Goal: Task Accomplishment & Management: Use online tool/utility

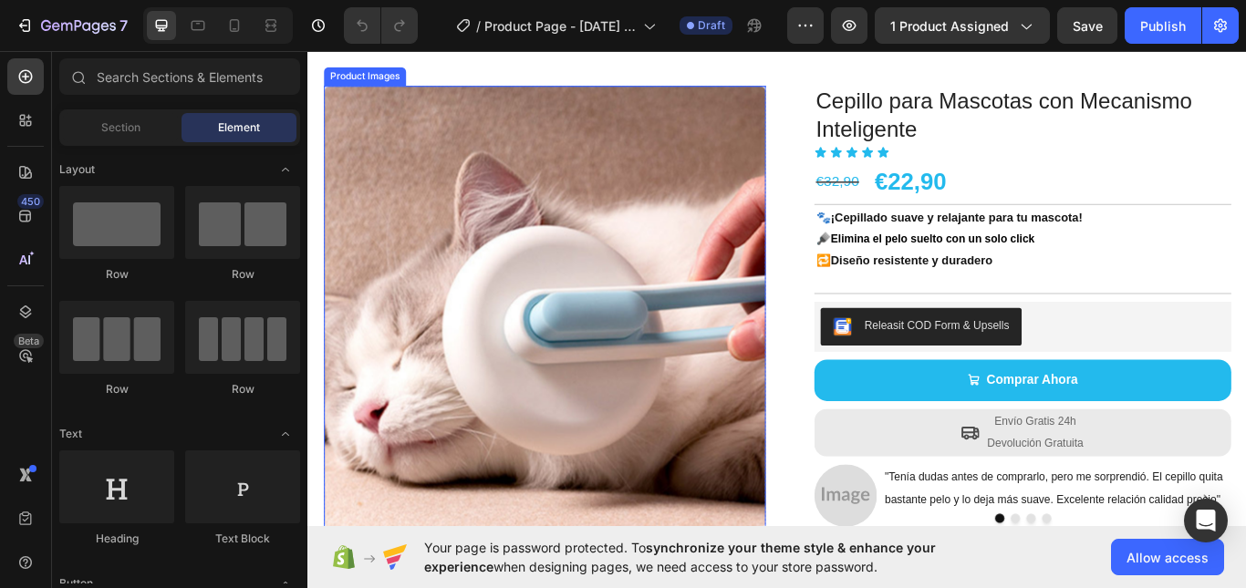
scroll to position [274, 0]
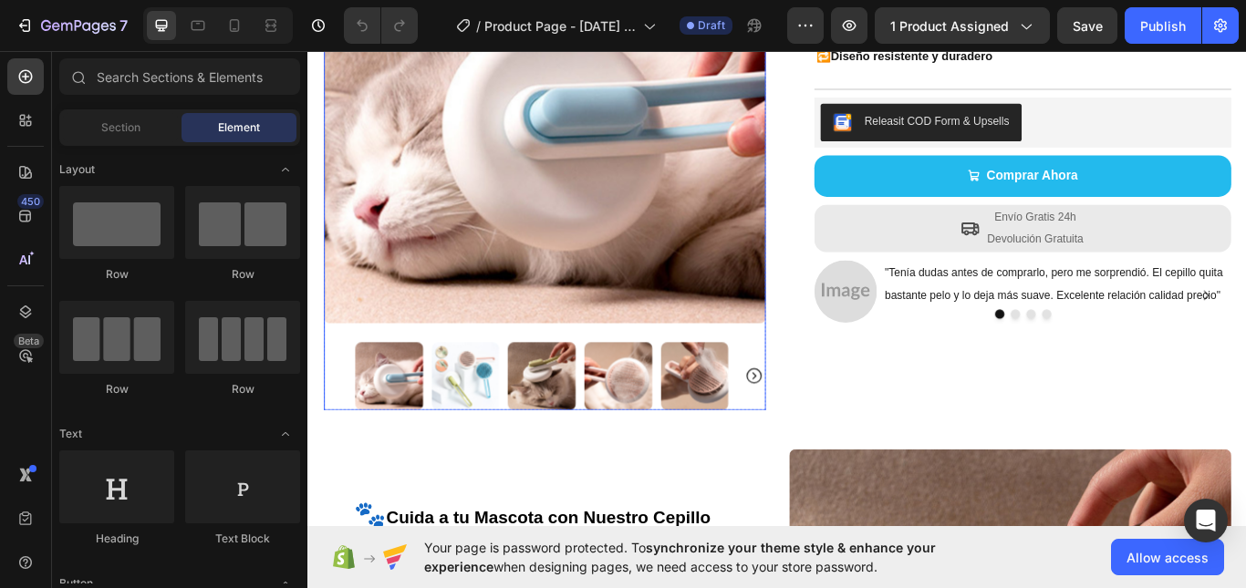
click at [495, 413] on img at bounding box center [490, 430] width 79 height 79
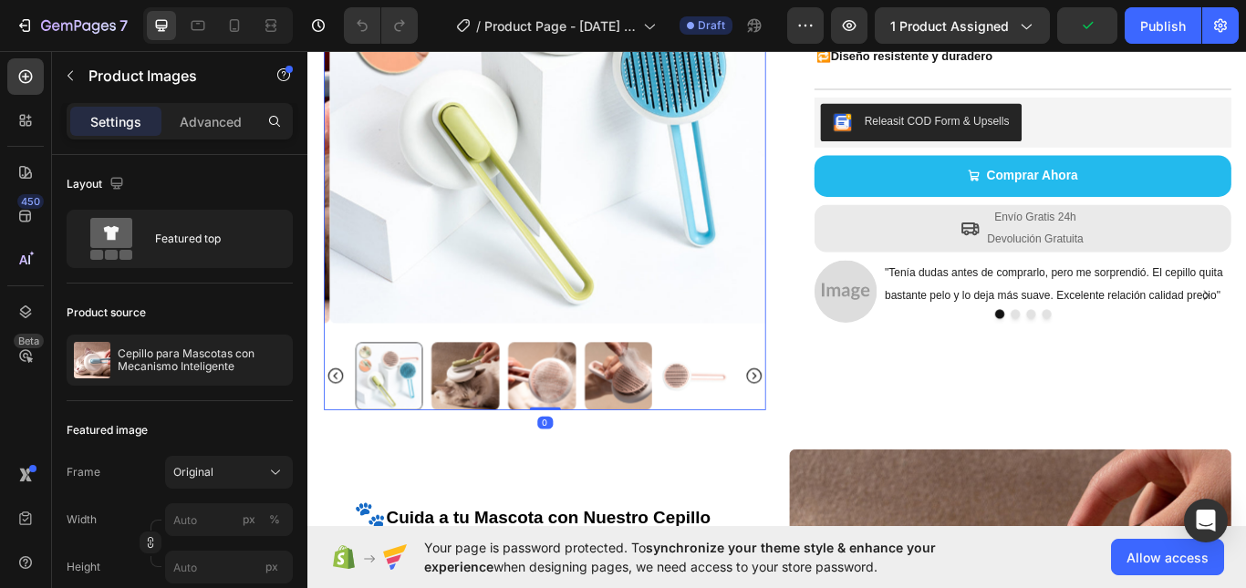
click at [494, 404] on img at bounding box center [490, 430] width 79 height 79
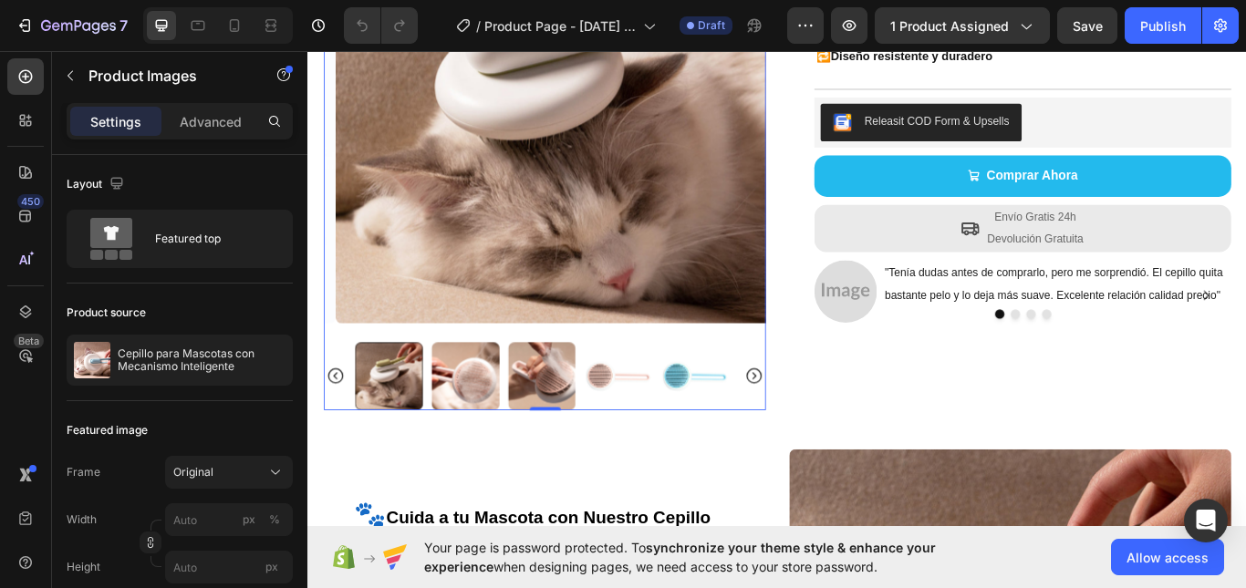
click at [651, 401] on img at bounding box center [668, 430] width 79 height 79
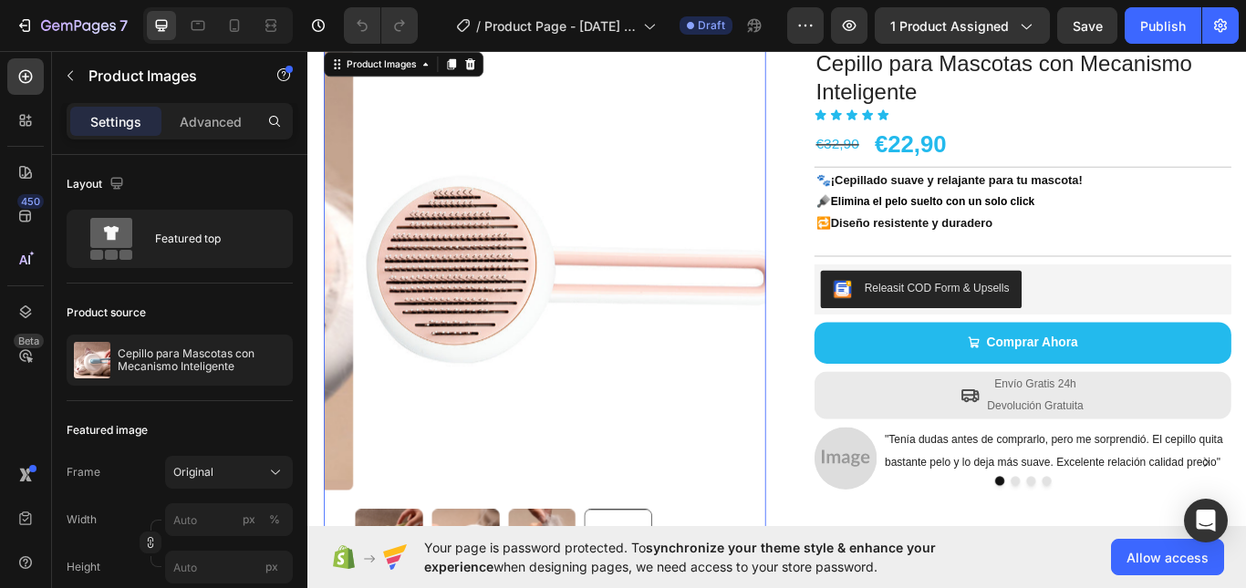
scroll to position [0, 0]
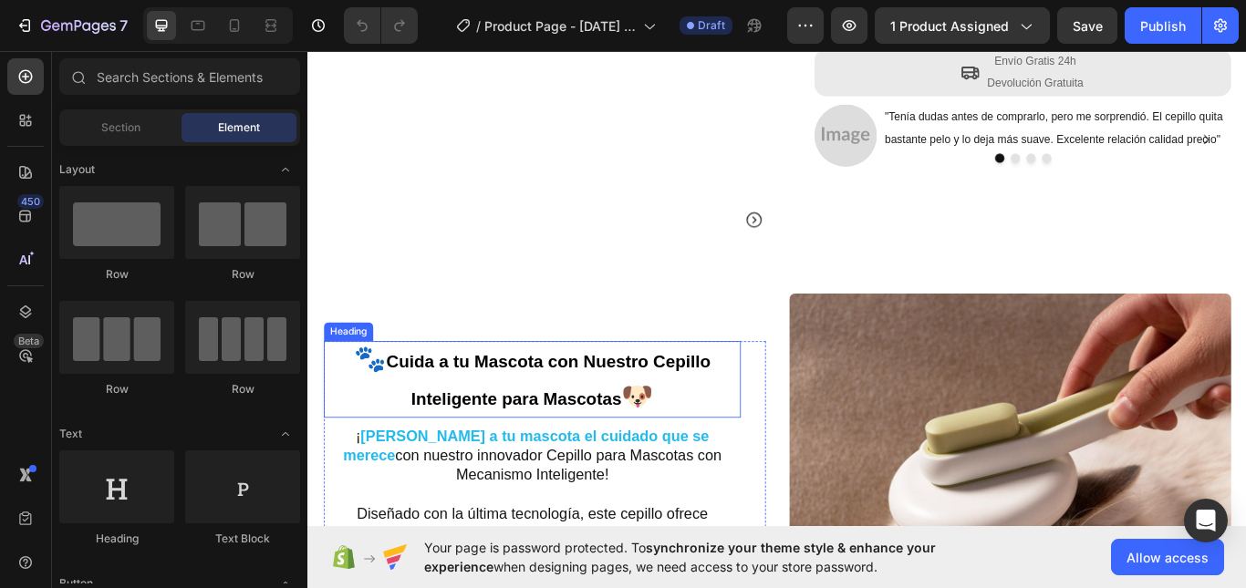
scroll to position [456, 0]
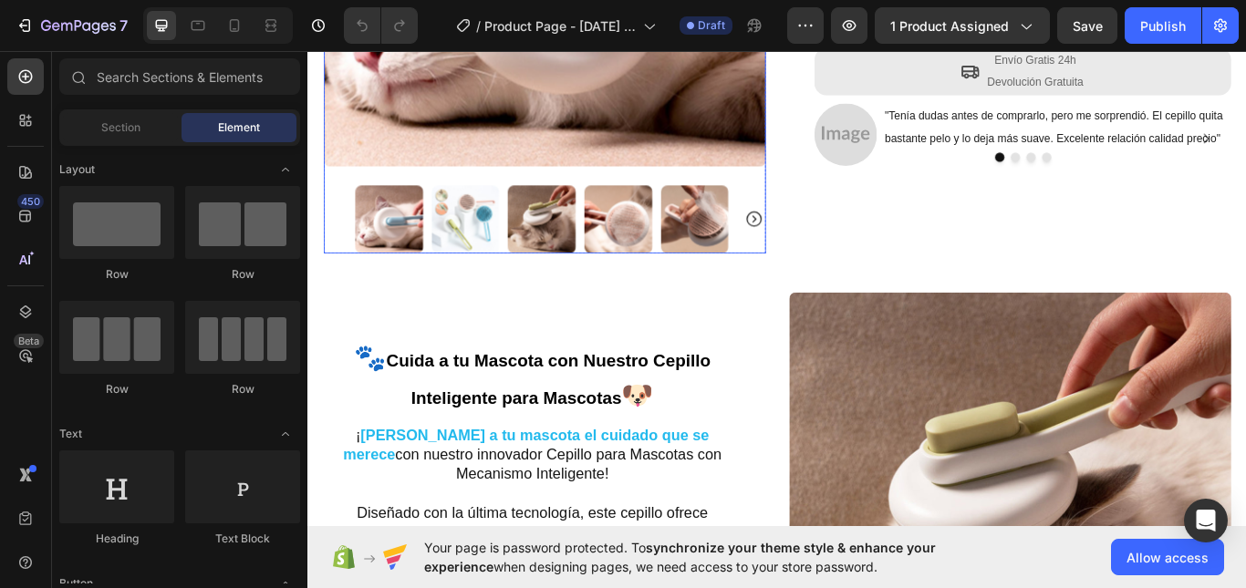
click at [421, 236] on img at bounding box center [401, 248] width 79 height 79
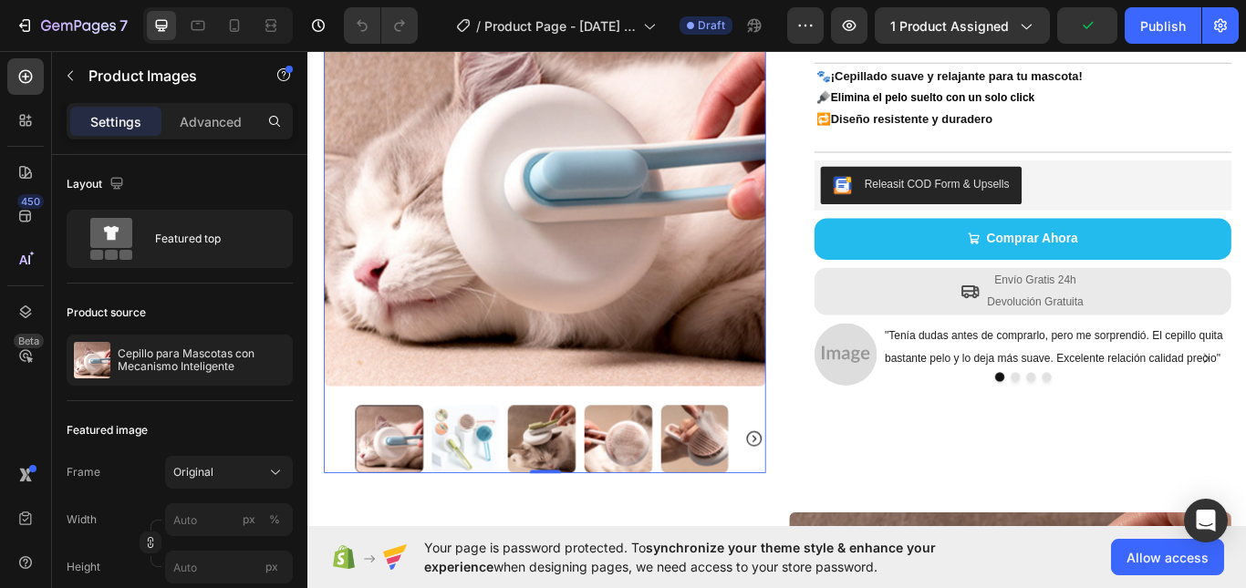
scroll to position [182, 0]
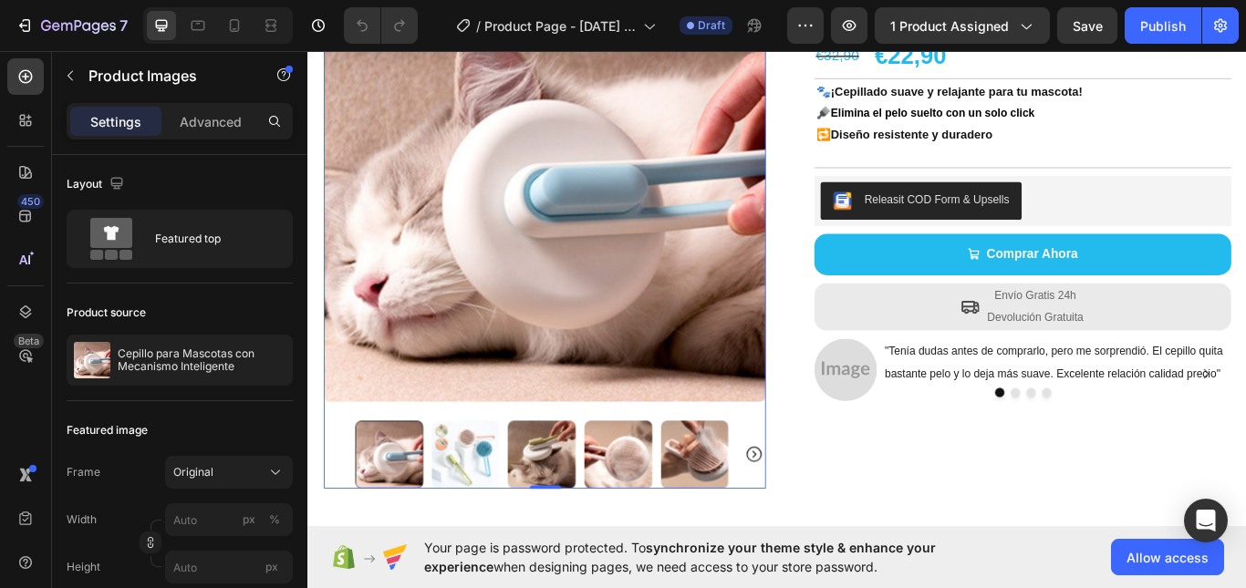
click at [823, 513] on icon "Carousel Next Arrow" at bounding box center [827, 522] width 22 height 22
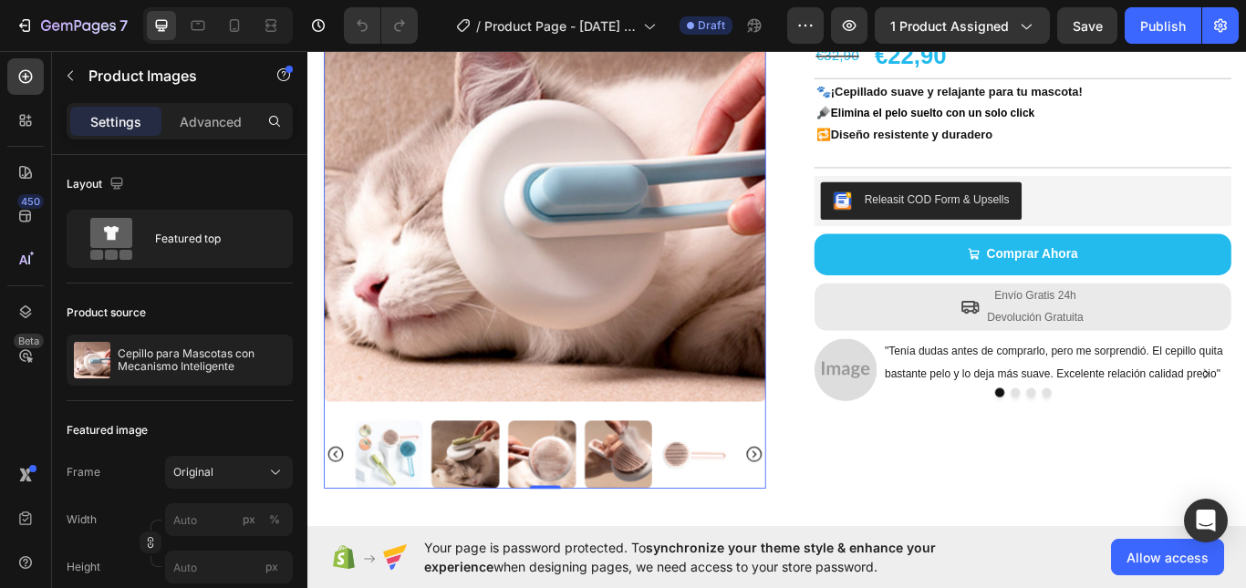
click at [823, 513] on icon "Carousel Next Arrow" at bounding box center [827, 522] width 22 height 22
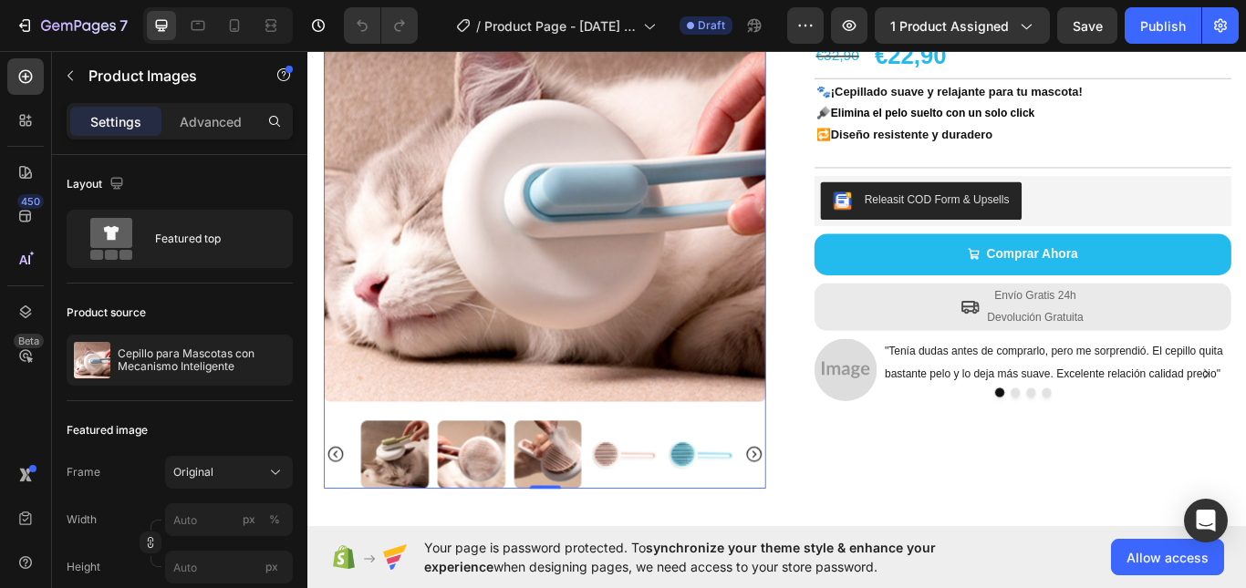
click at [823, 513] on icon "Carousel Next Arrow" at bounding box center [827, 522] width 22 height 22
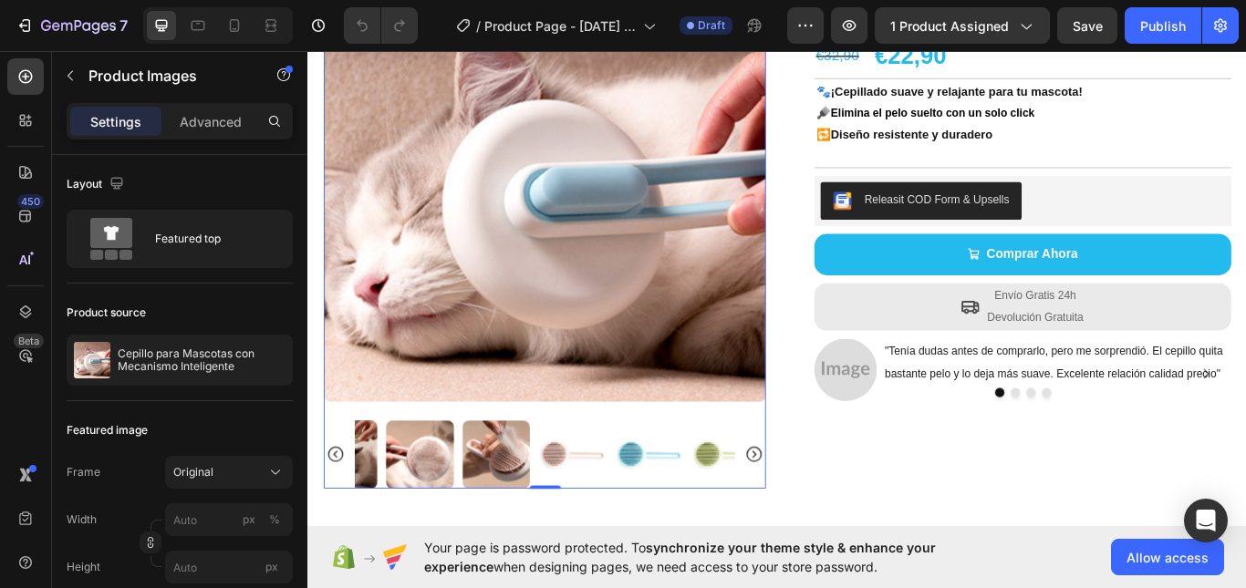
click at [823, 513] on icon "Carousel Next Arrow" at bounding box center [827, 522] width 22 height 22
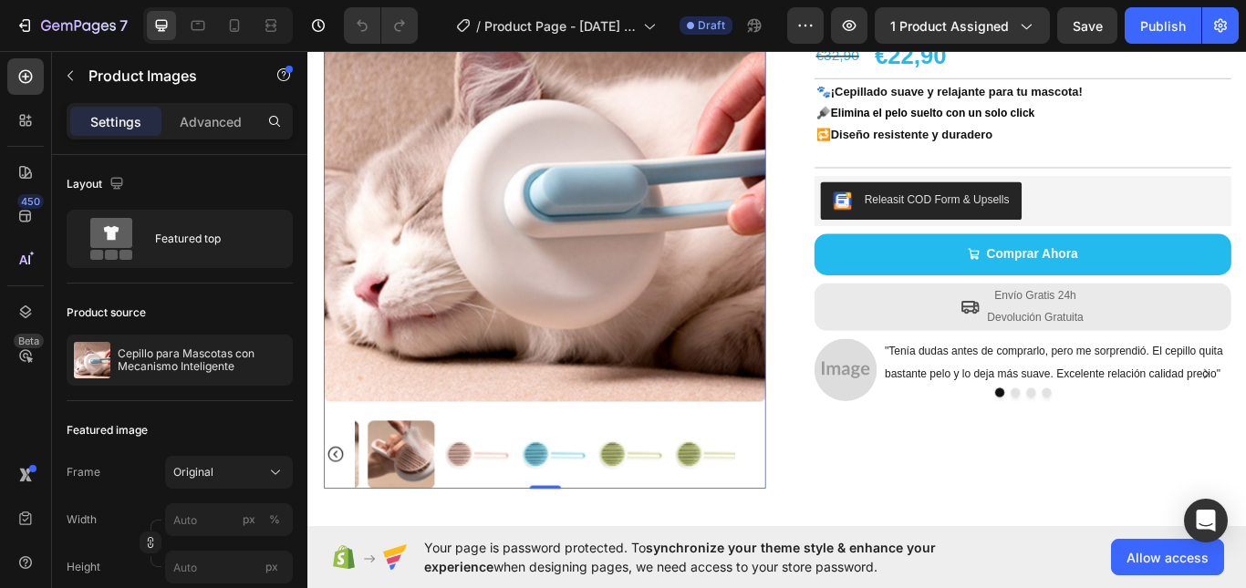
click at [823, 513] on div at bounding box center [583, 521] width 515 height 79
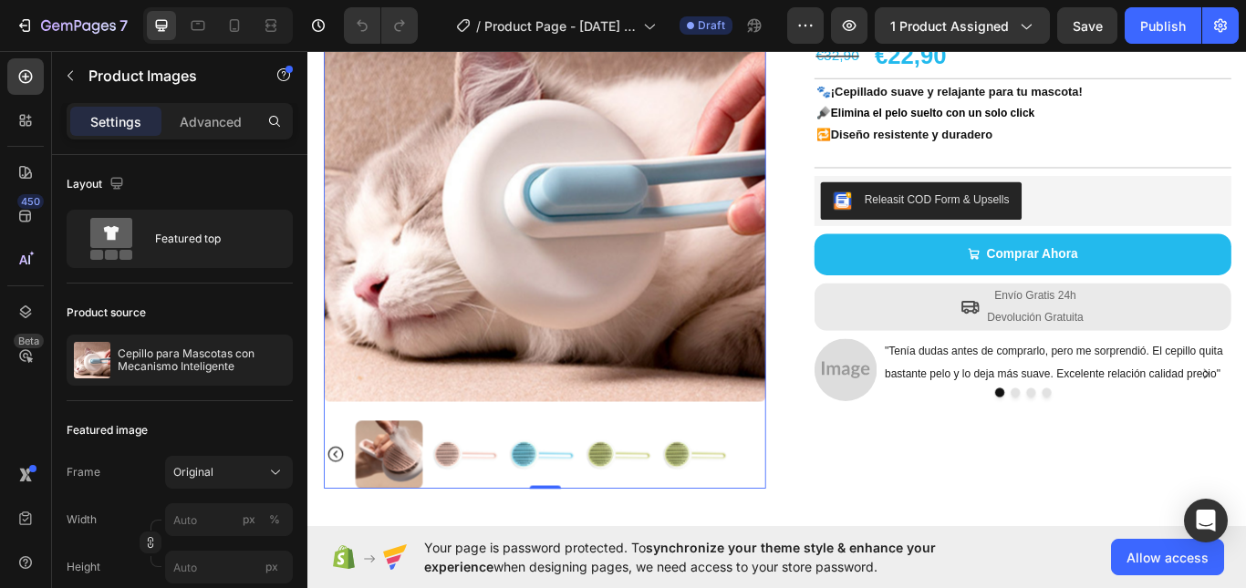
click at [823, 513] on div at bounding box center [583, 521] width 515 height 79
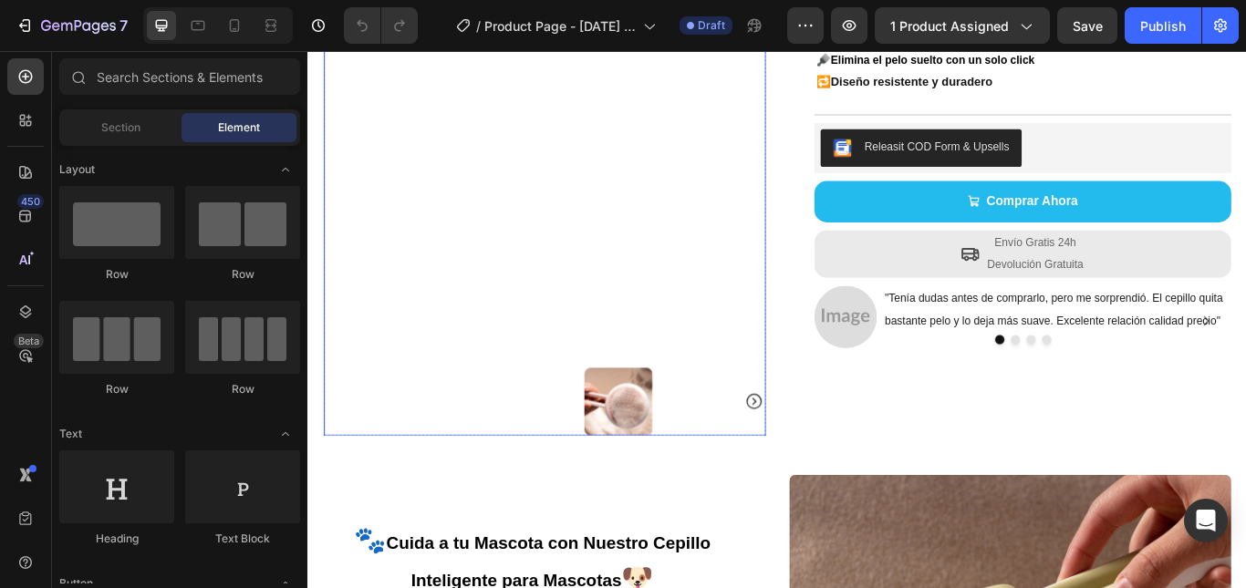
scroll to position [274, 0]
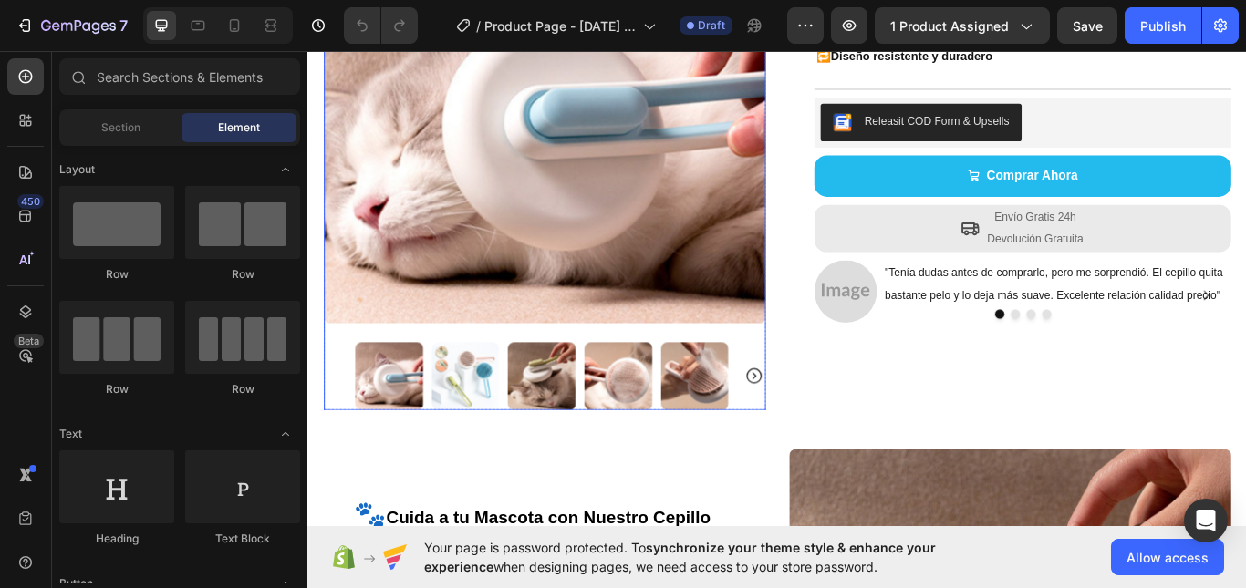
click at [821, 424] on icon "Carousel Next Arrow" at bounding box center [827, 431] width 18 height 18
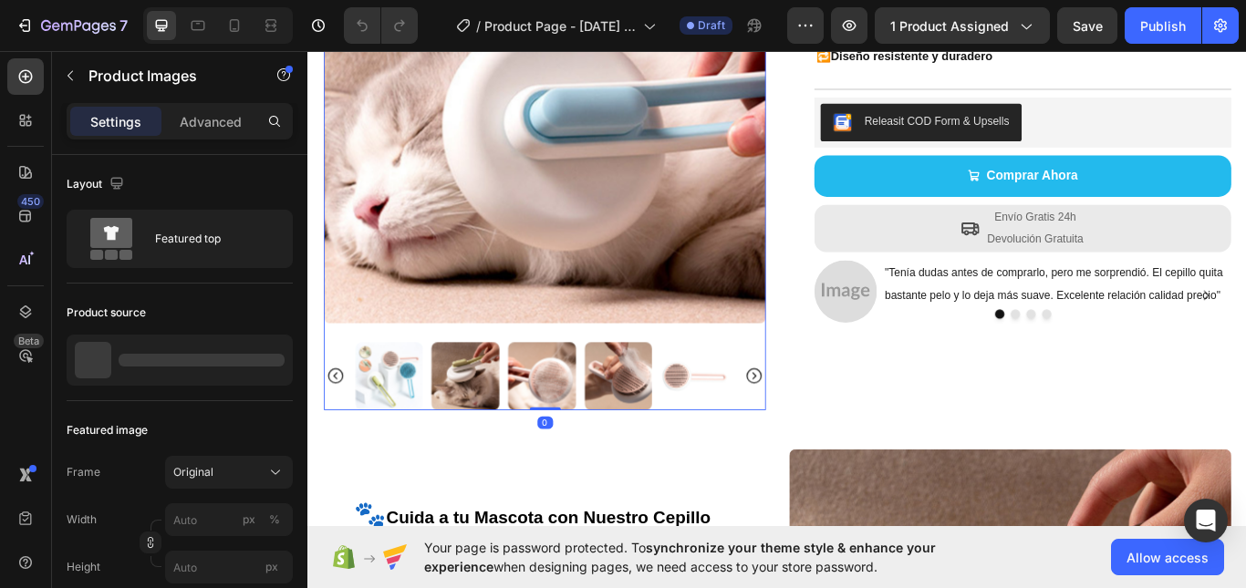
click at [821, 424] on icon "Carousel Next Arrow" at bounding box center [827, 431] width 18 height 18
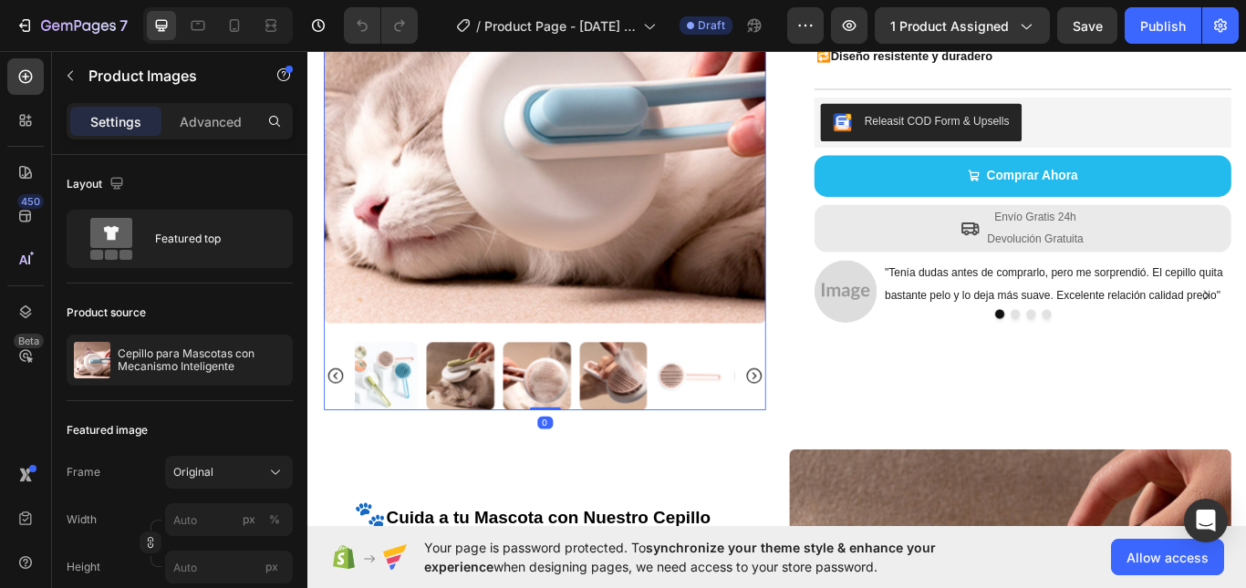
click at [821, 424] on icon "Carousel Next Arrow" at bounding box center [827, 431] width 18 height 18
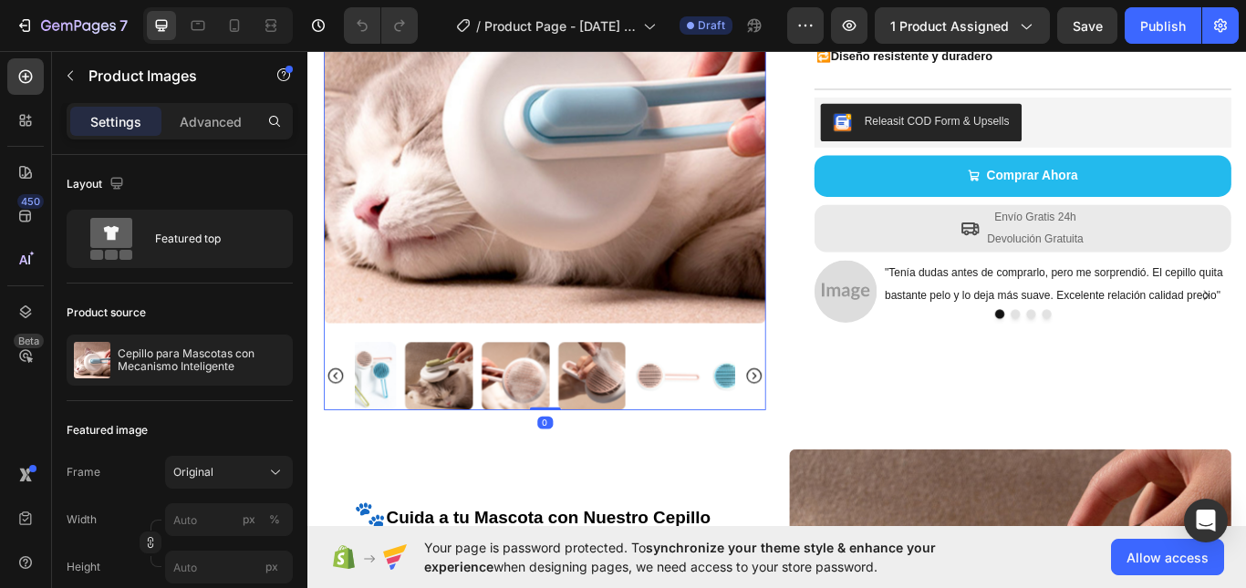
click at [821, 424] on icon "Carousel Next Arrow" at bounding box center [827, 431] width 18 height 18
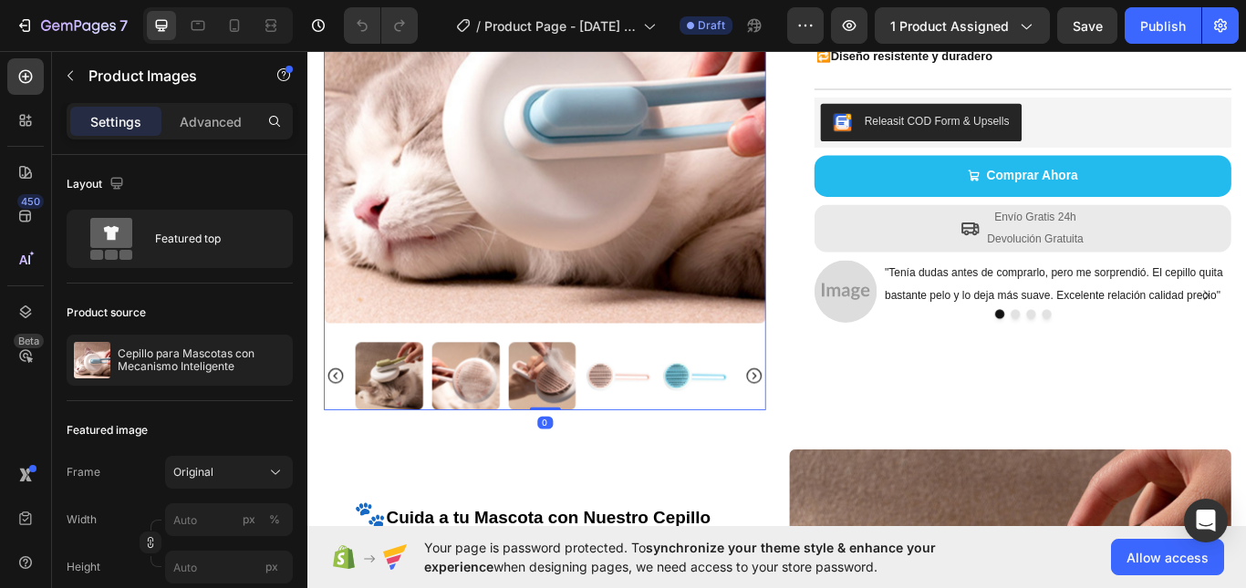
click at [821, 424] on icon "Carousel Next Arrow" at bounding box center [827, 431] width 18 height 18
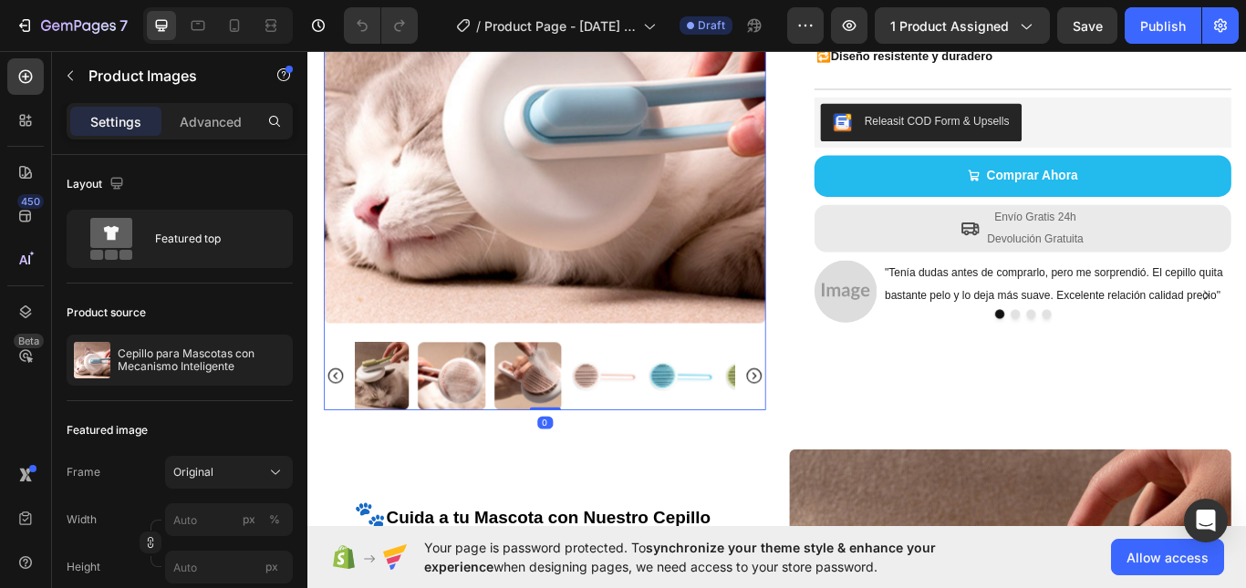
click at [822, 423] on icon "Carousel Next Arrow" at bounding box center [827, 431] width 18 height 18
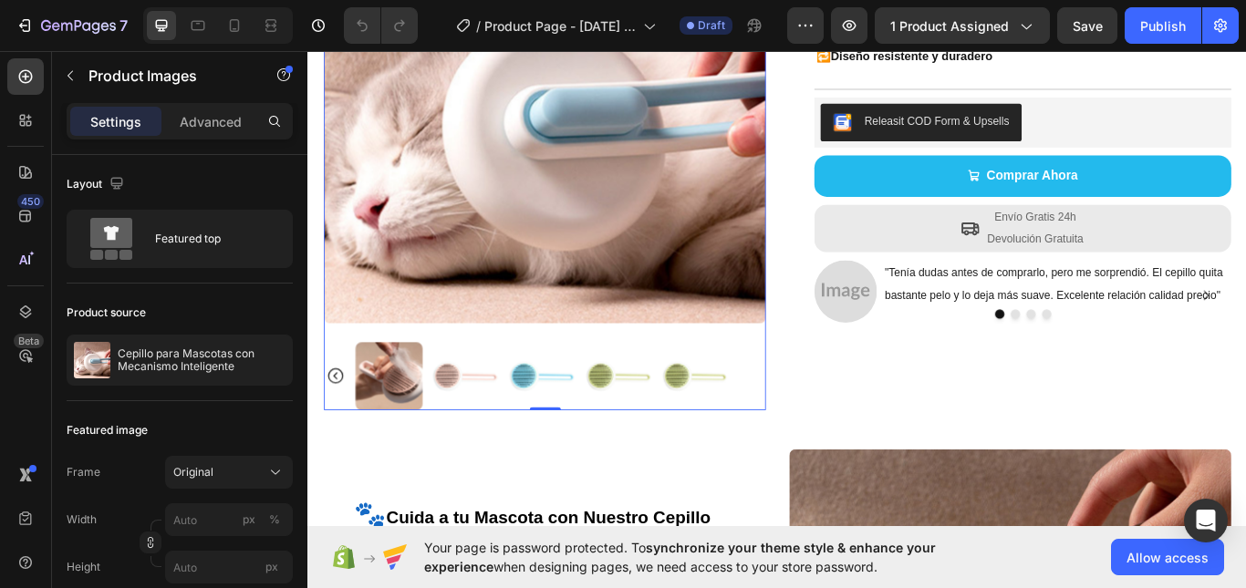
click at [822, 423] on div at bounding box center [583, 430] width 515 height 79
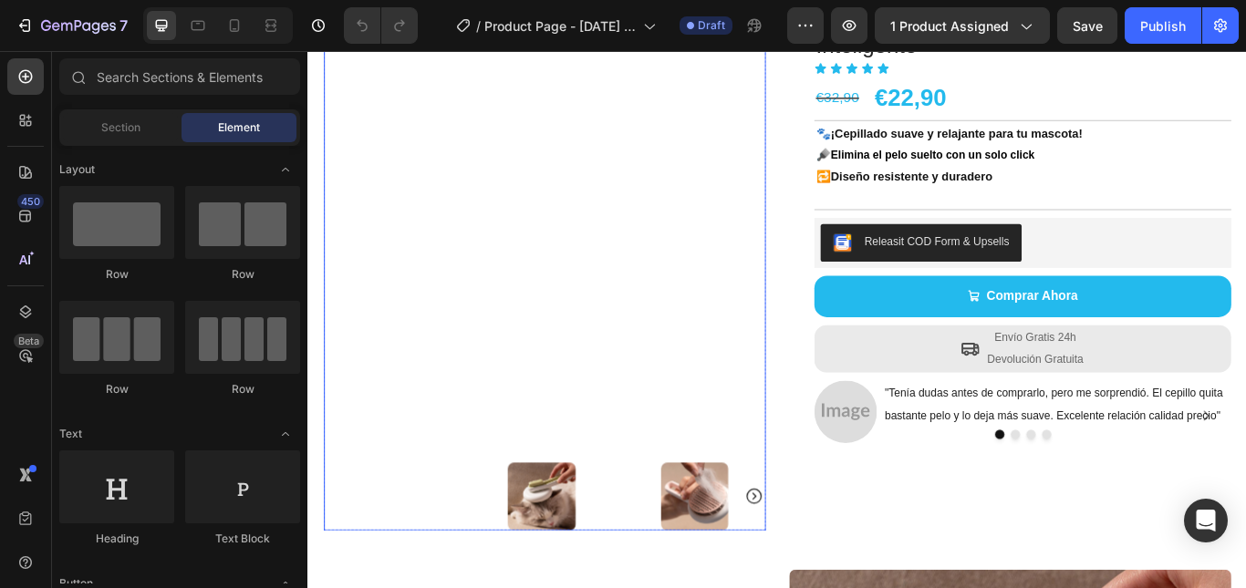
scroll to position [274, 0]
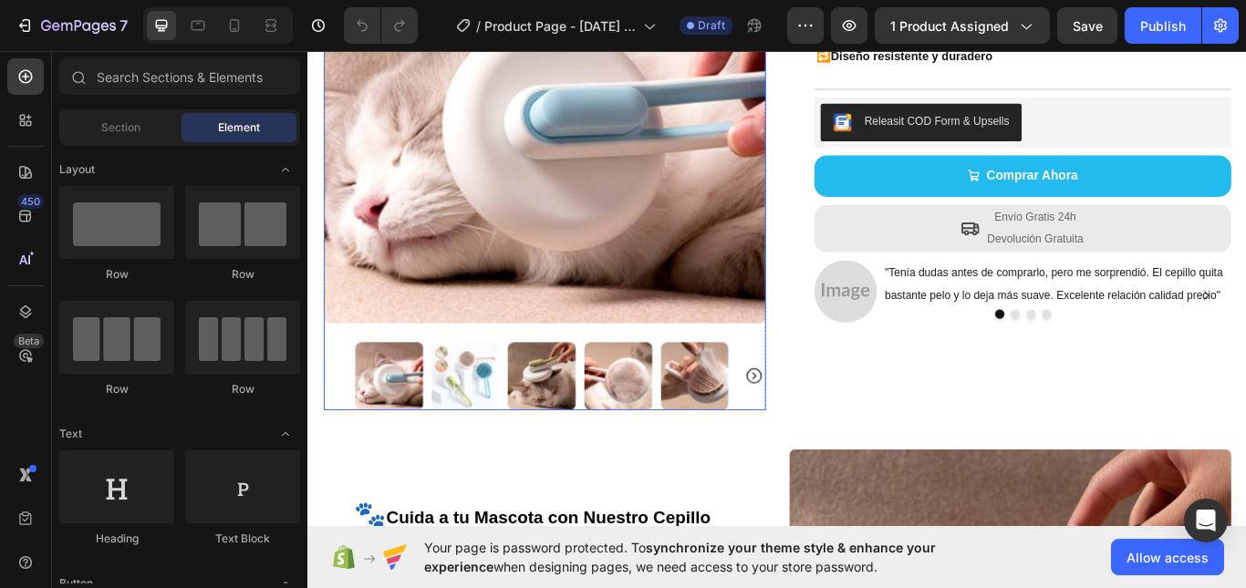
click at [496, 416] on img at bounding box center [490, 430] width 79 height 79
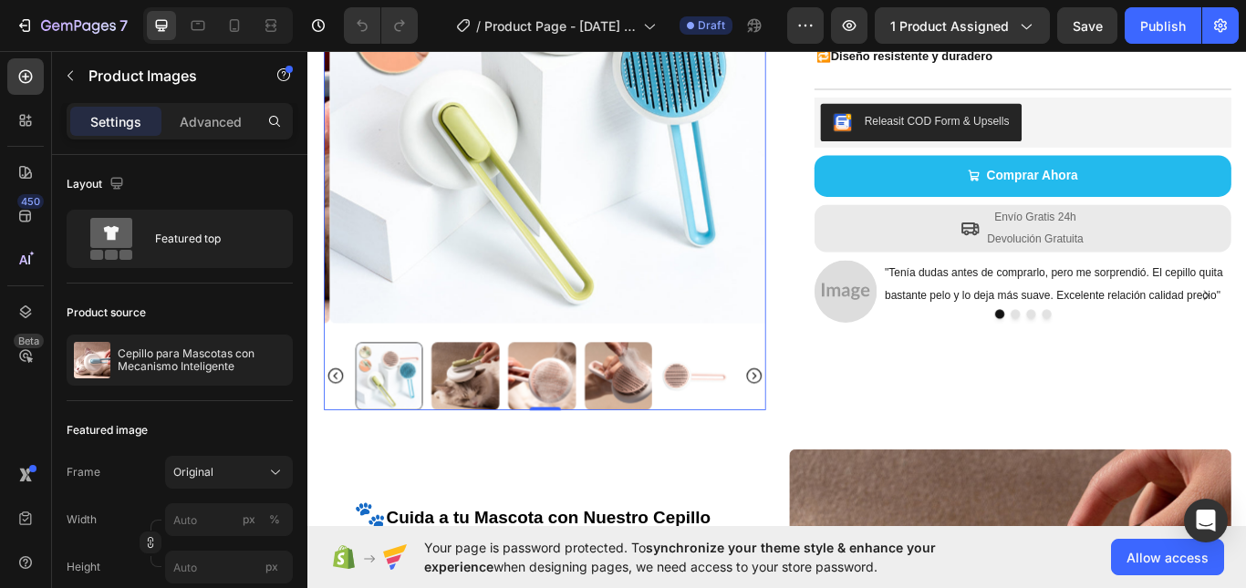
click at [336, 422] on icon "Carousel Back Arrow" at bounding box center [339, 431] width 22 height 22
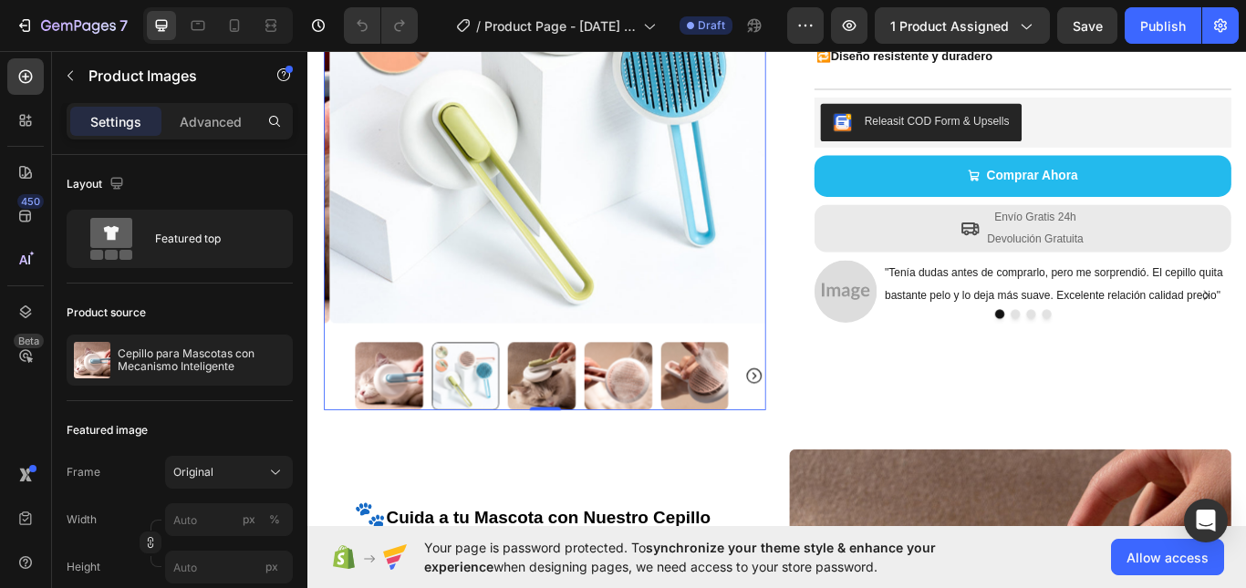
click at [414, 415] on img at bounding box center [401, 430] width 79 height 79
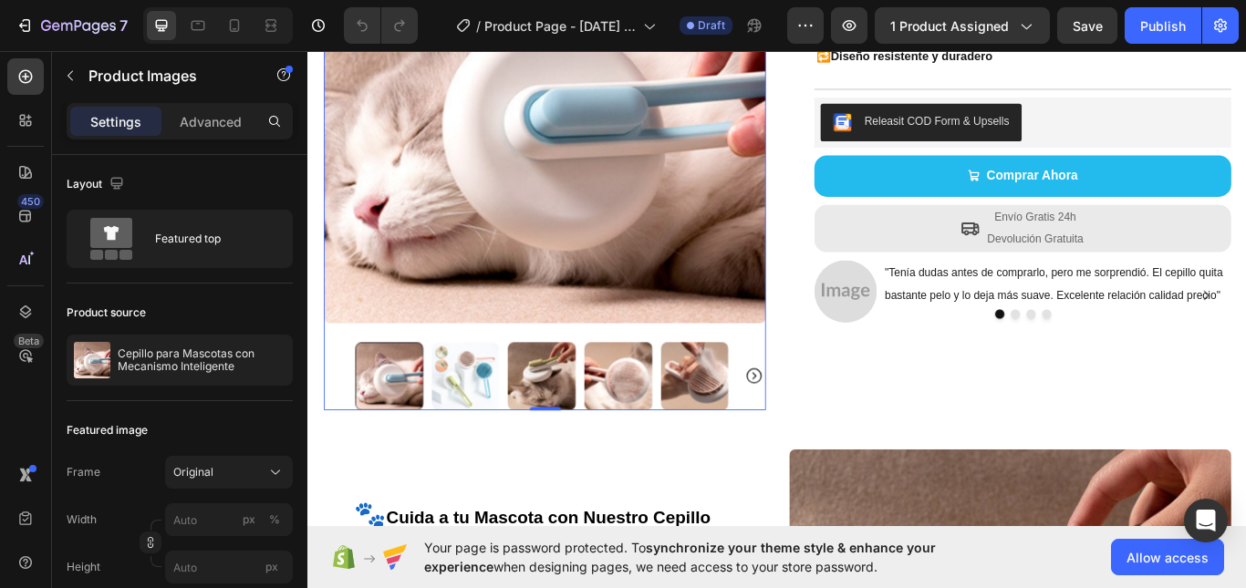
click at [510, 427] on img at bounding box center [490, 430] width 79 height 79
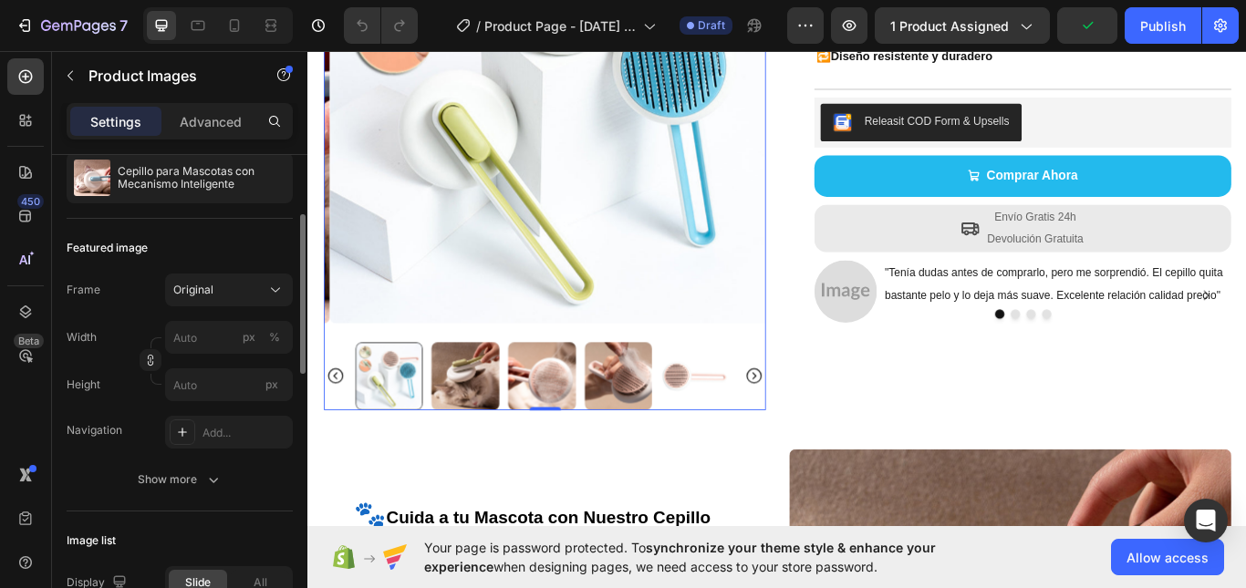
scroll to position [0, 0]
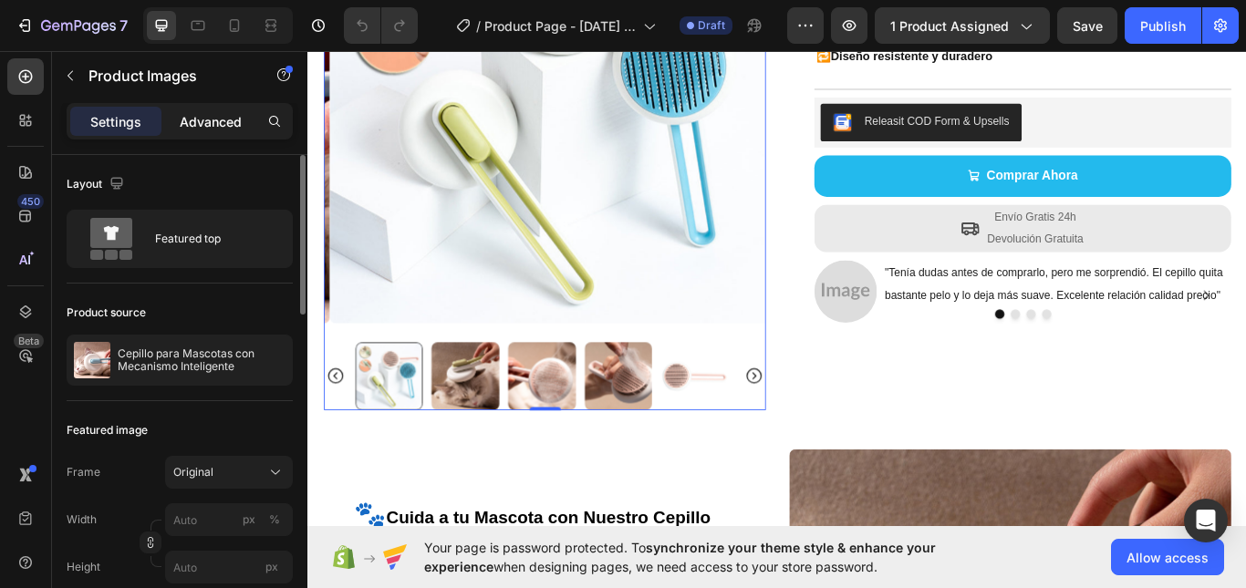
click at [213, 123] on p "Advanced" at bounding box center [211, 121] width 62 height 19
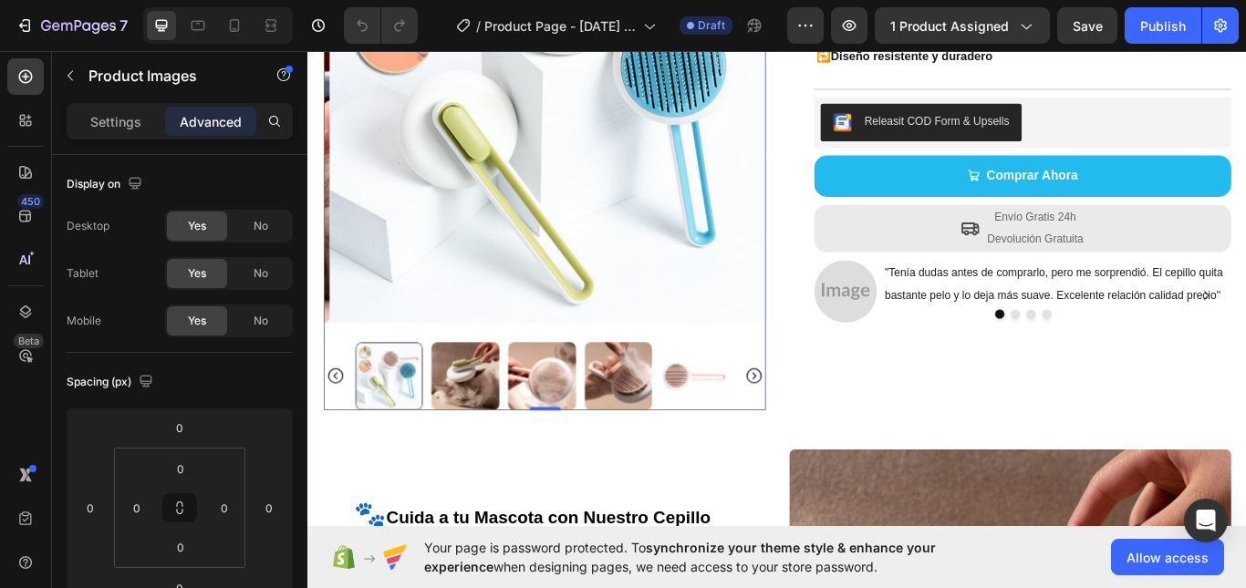
click at [513, 408] on div at bounding box center [583, 430] width 442 height 79
click at [587, 435] on img at bounding box center [579, 430] width 79 height 79
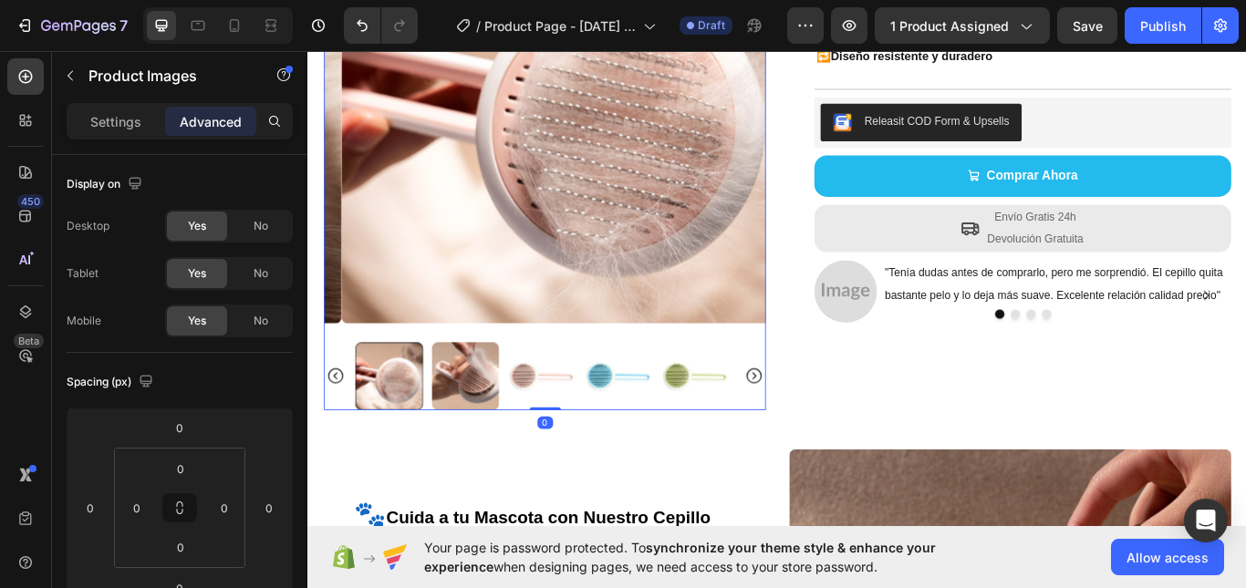
click at [635, 434] on img at bounding box center [668, 430] width 79 height 79
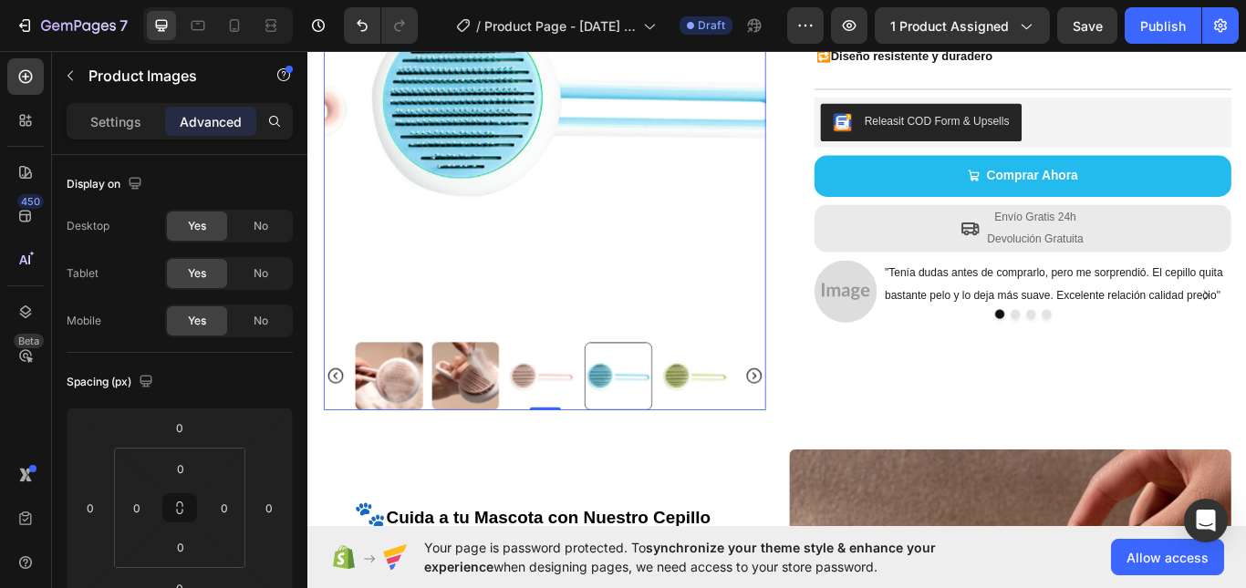
click at [546, 415] on img at bounding box center [579, 430] width 79 height 79
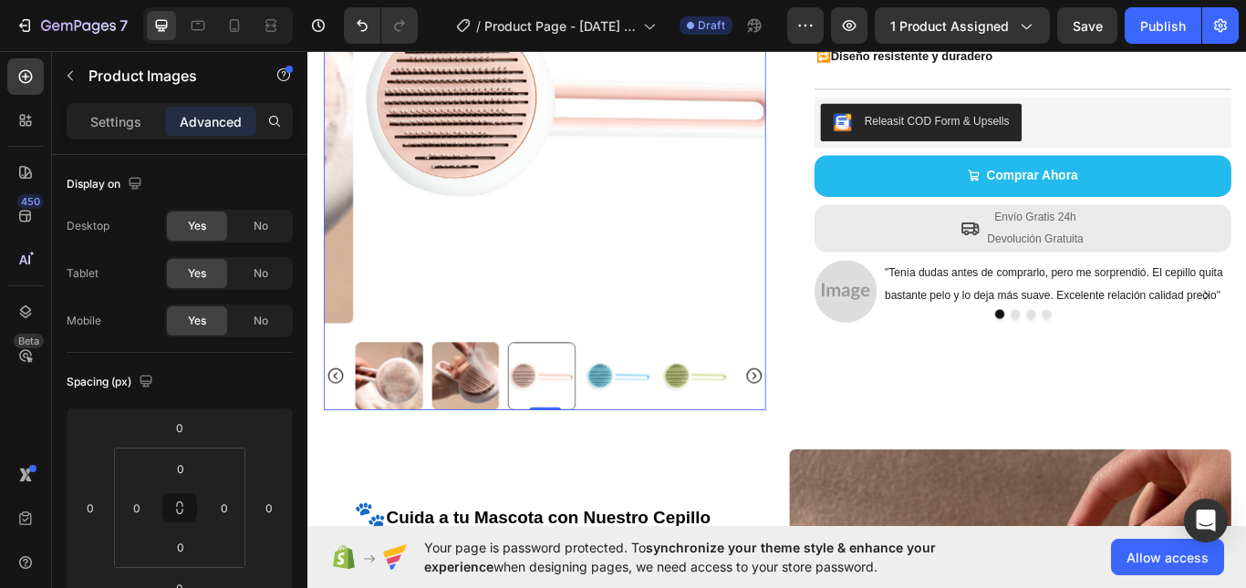
click at [807, 443] on div at bounding box center [583, 430] width 515 height 79
click at [761, 434] on img at bounding box center [758, 430] width 79 height 79
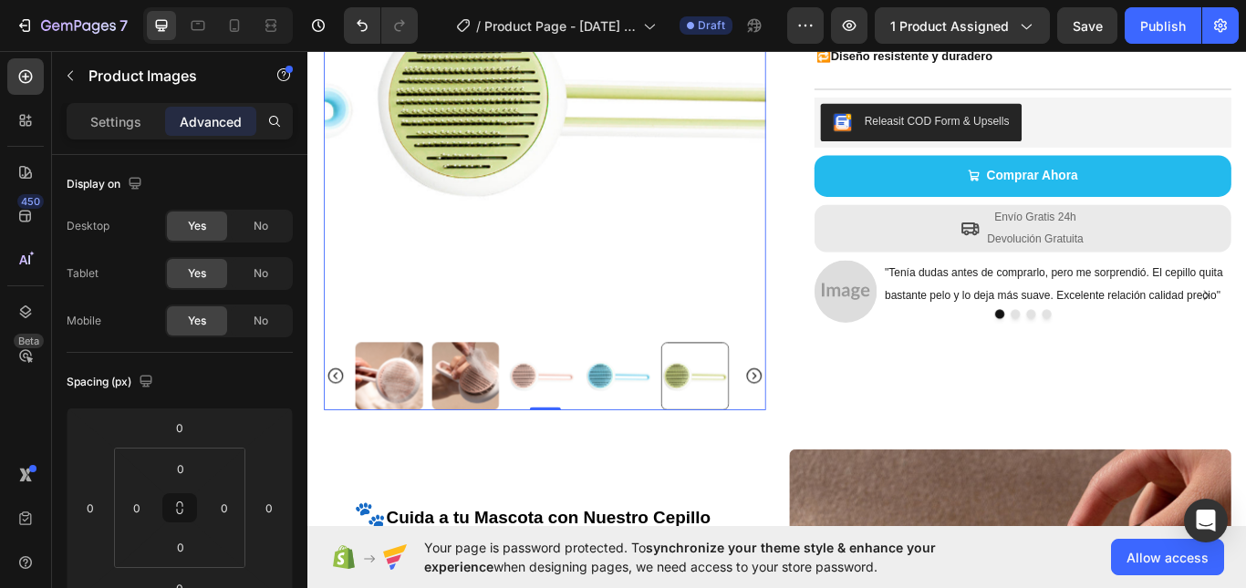
click at [413, 415] on img at bounding box center [401, 430] width 79 height 79
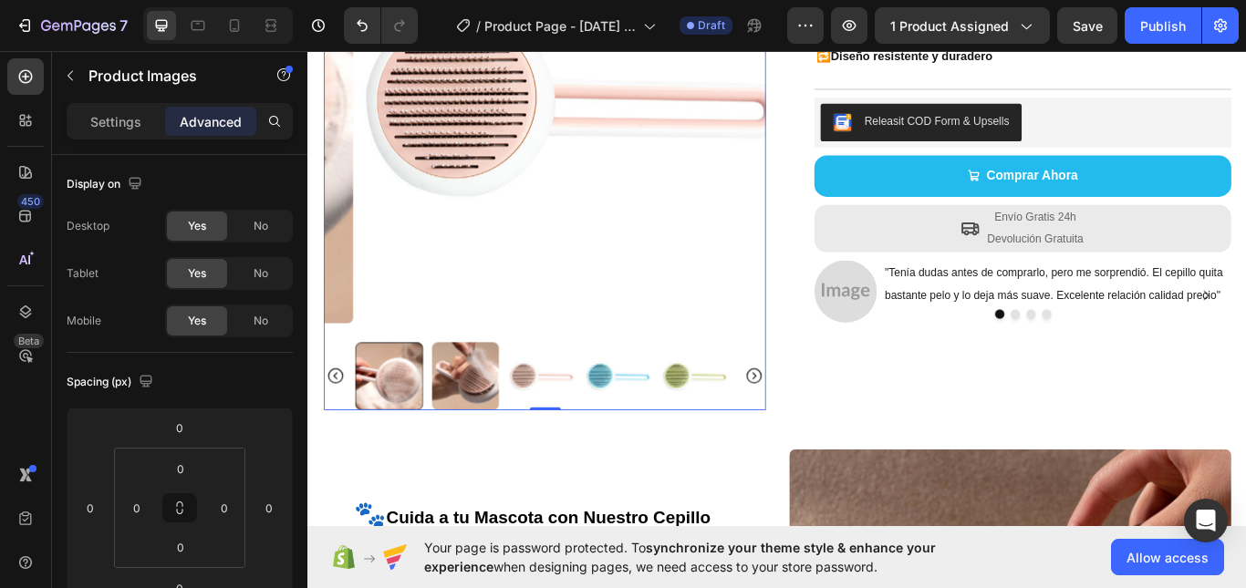
click at [342, 429] on icon "Carousel Back Arrow" at bounding box center [339, 431] width 22 height 22
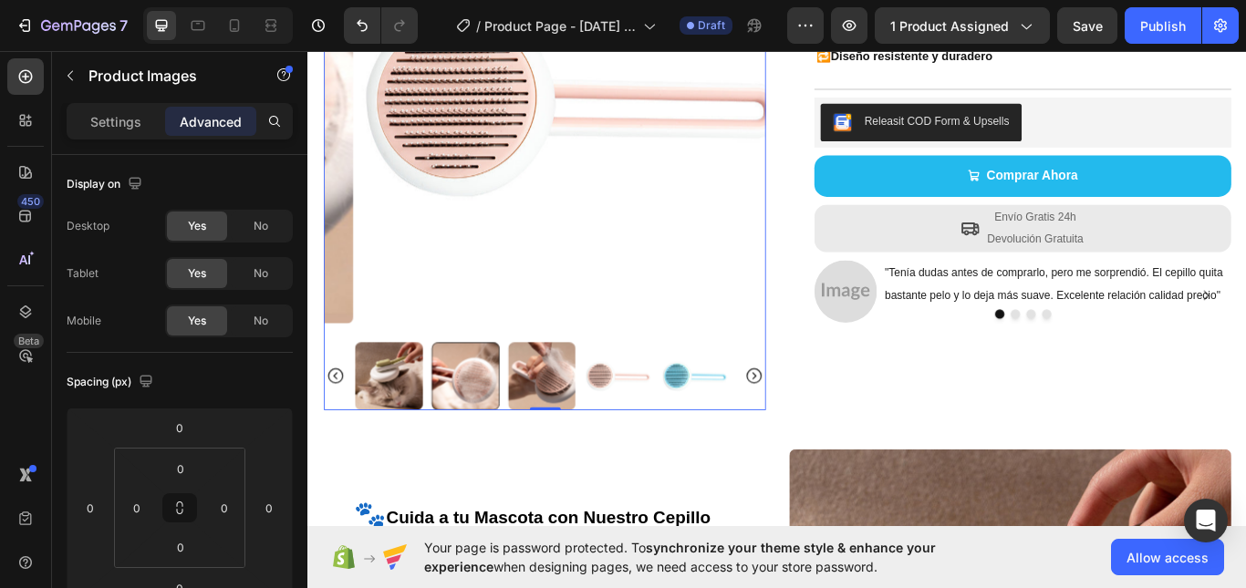
click at [343, 432] on icon "Carousel Back Arrow" at bounding box center [339, 431] width 22 height 22
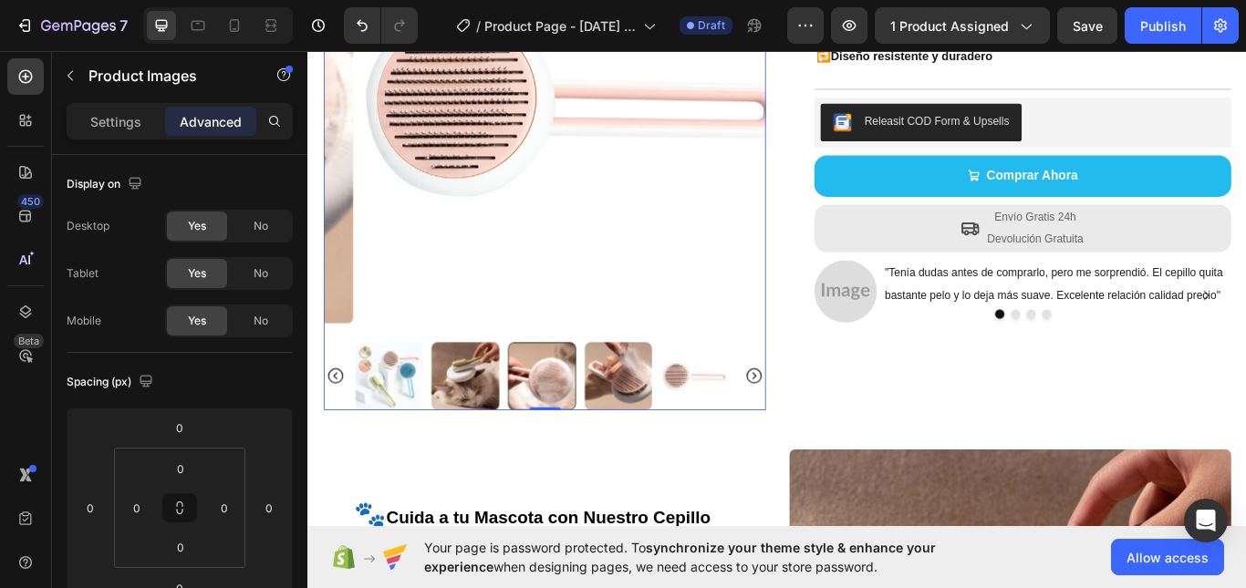
click at [342, 426] on icon "Carousel Back Arrow" at bounding box center [339, 431] width 22 height 22
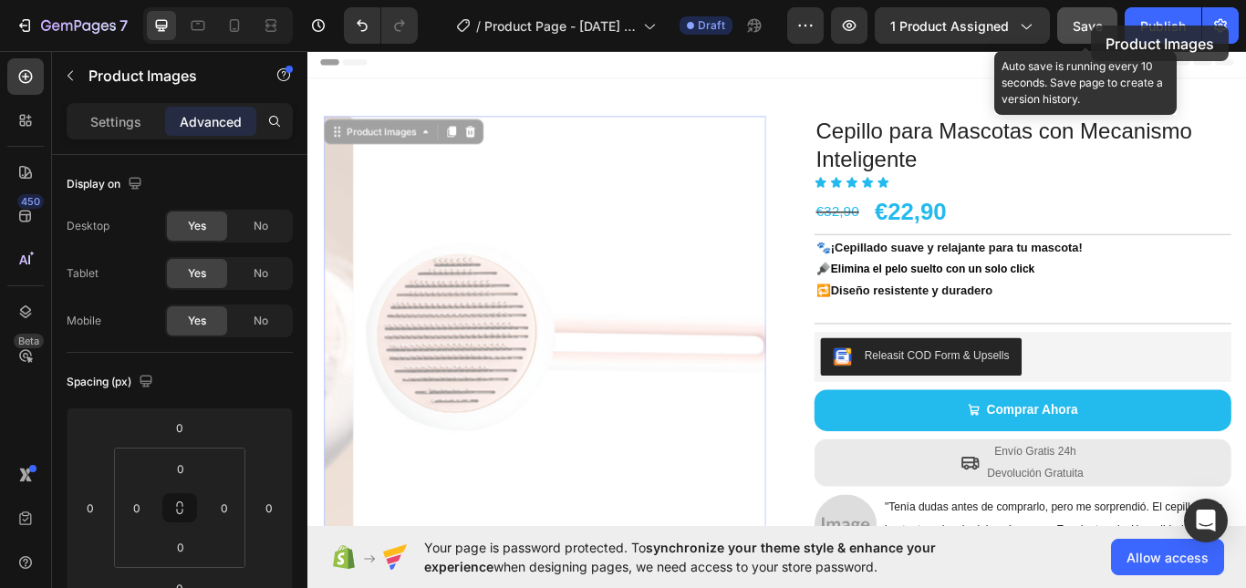
click at [1090, 26] on span "Save" at bounding box center [1088, 26] width 30 height 16
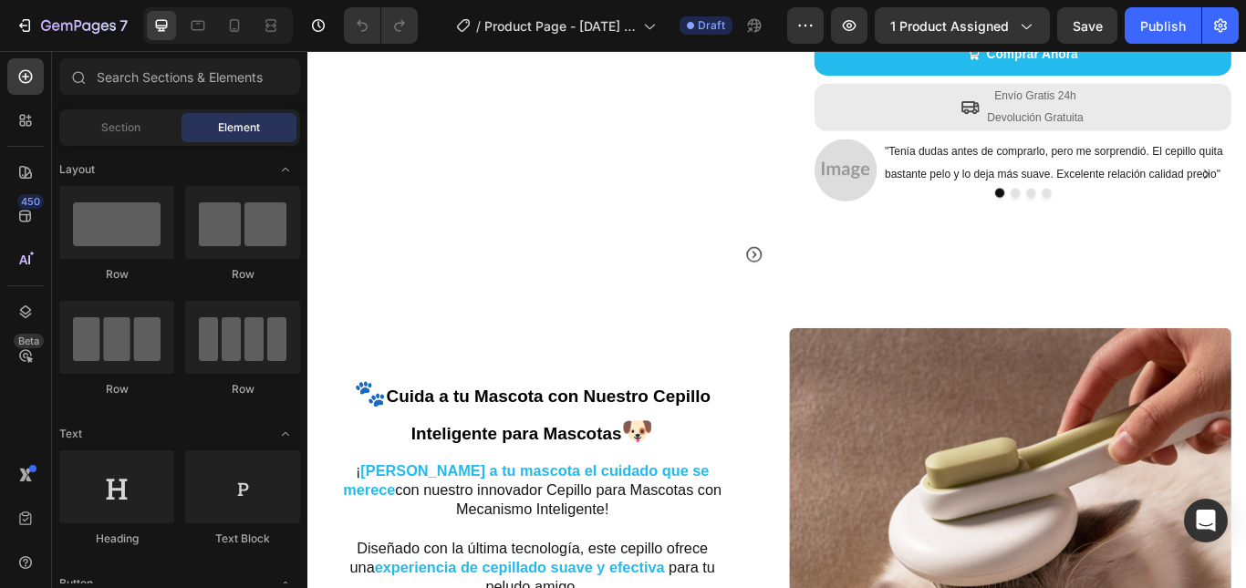
scroll to position [456, 0]
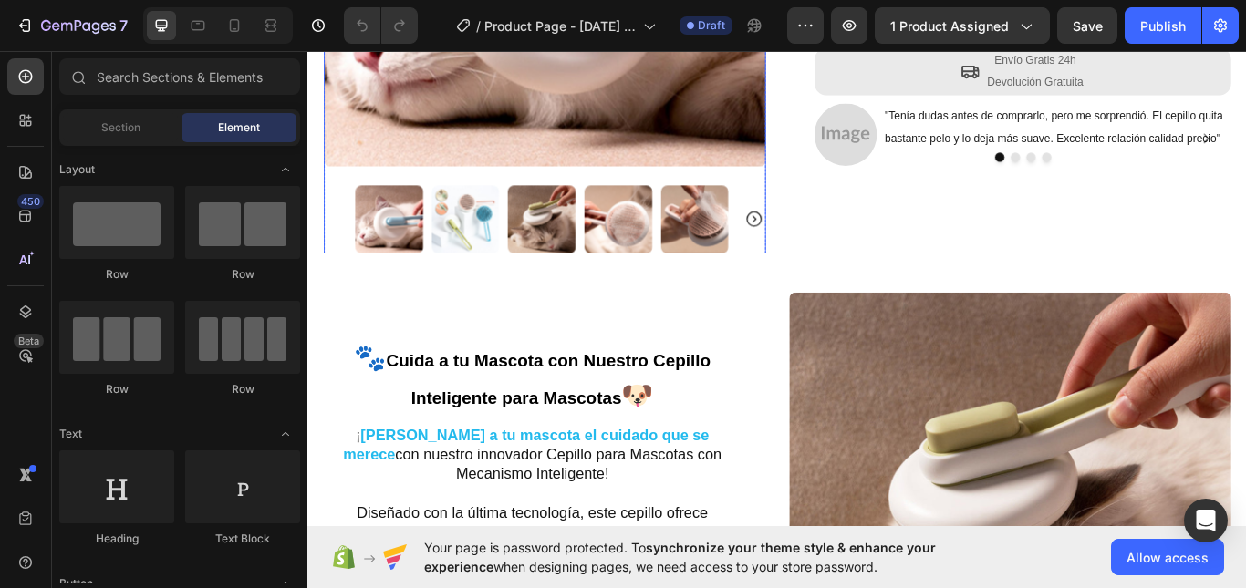
click at [385, 250] on img at bounding box center [401, 248] width 79 height 79
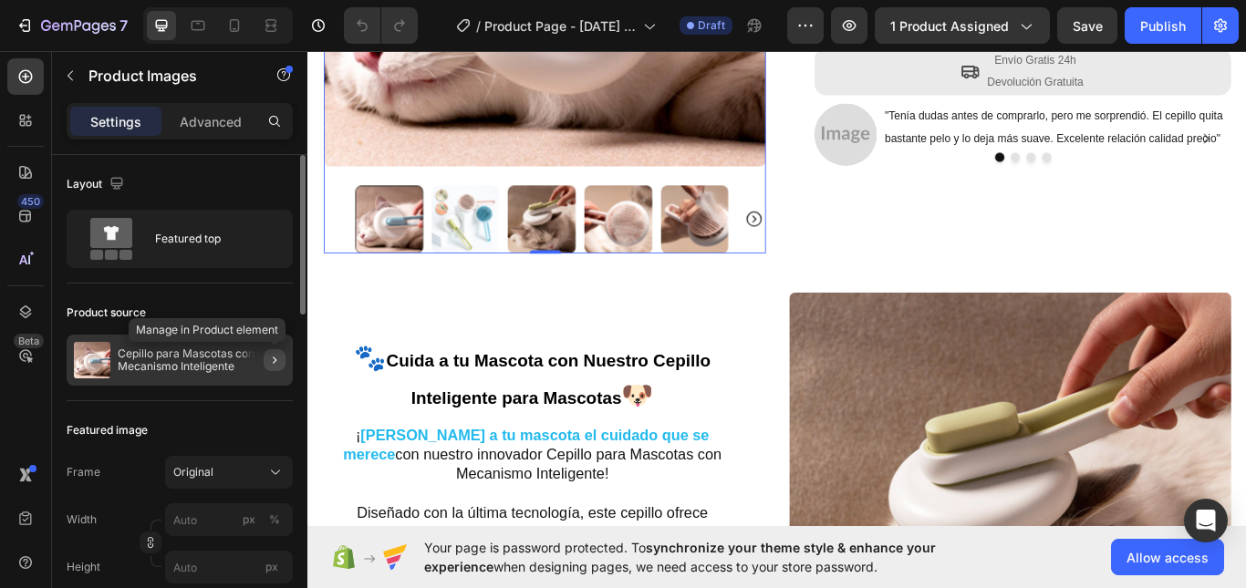
click at [265, 366] on button "button" at bounding box center [275, 360] width 22 height 22
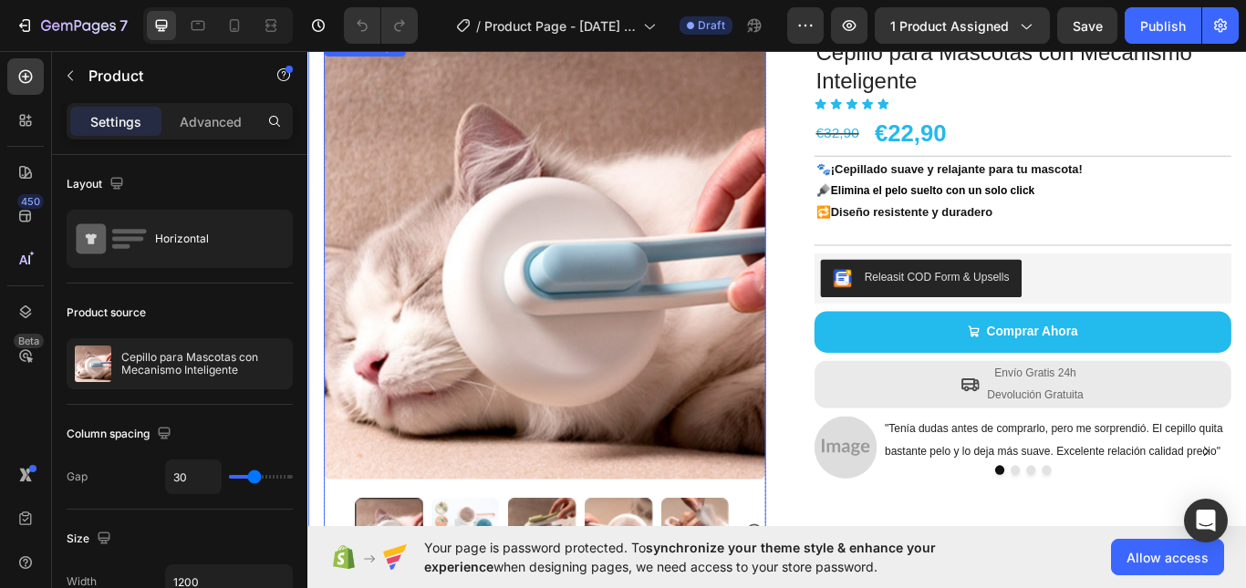
scroll to position [365, 0]
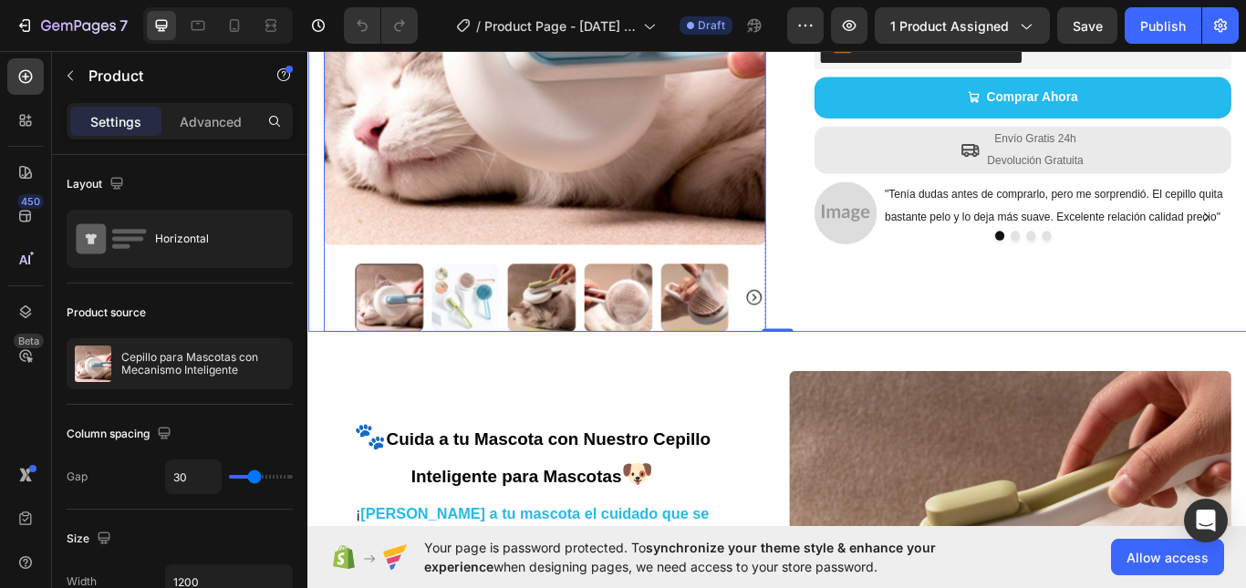
click at [816, 333] on icon "Carousel Next Arrow" at bounding box center [827, 339] width 22 height 22
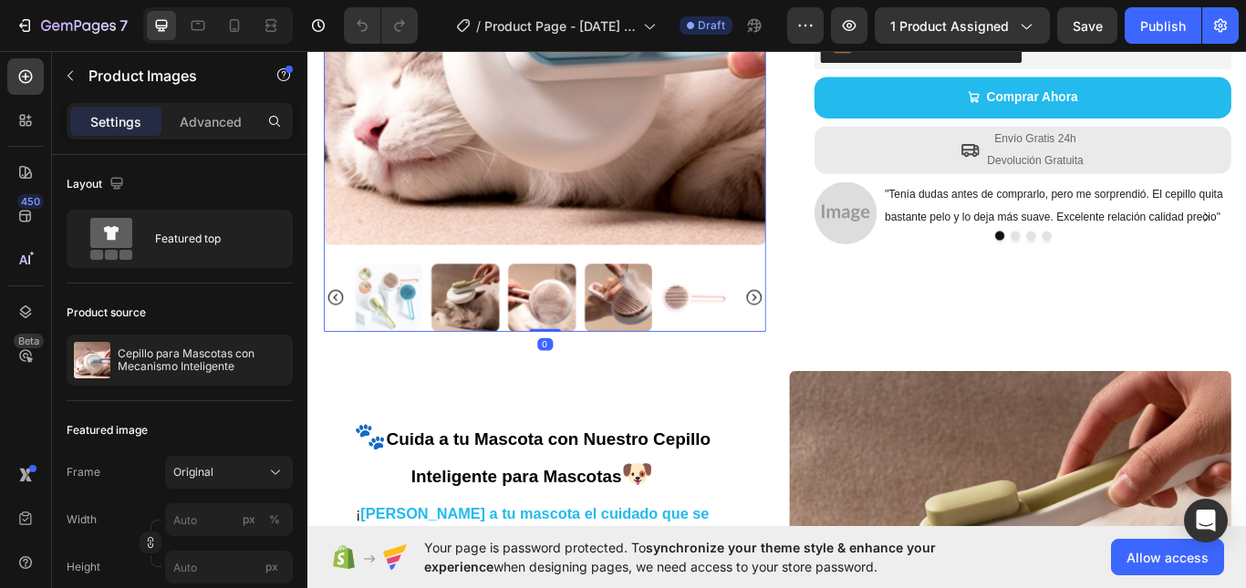
click at [818, 337] on icon "Carousel Next Arrow" at bounding box center [827, 340] width 18 height 18
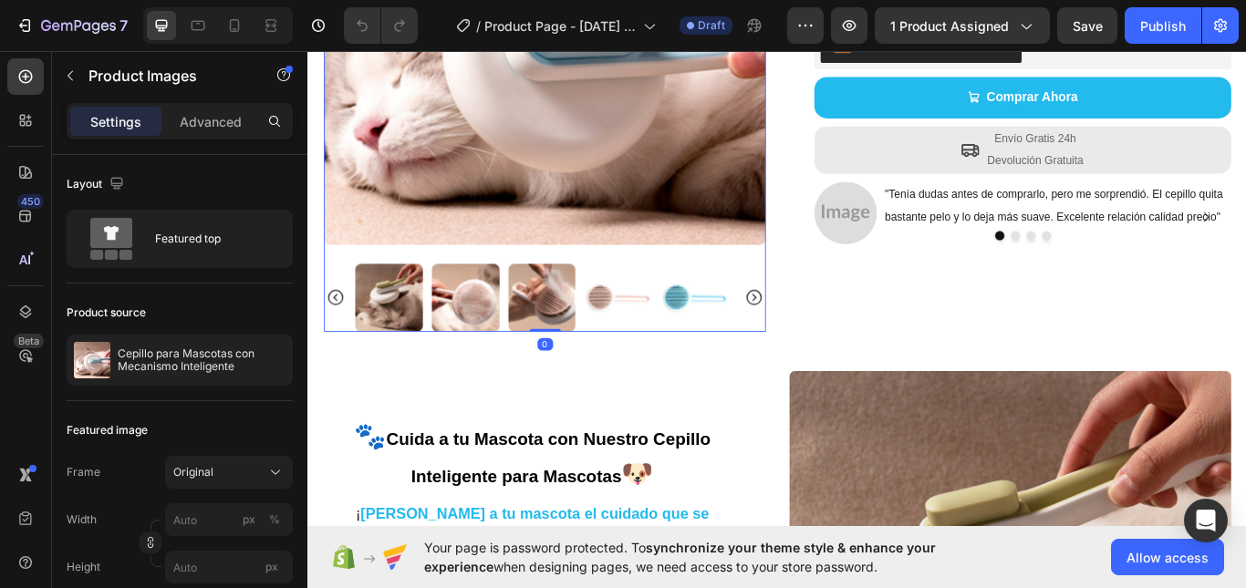
click at [816, 334] on icon "Carousel Next Arrow" at bounding box center [827, 339] width 22 height 22
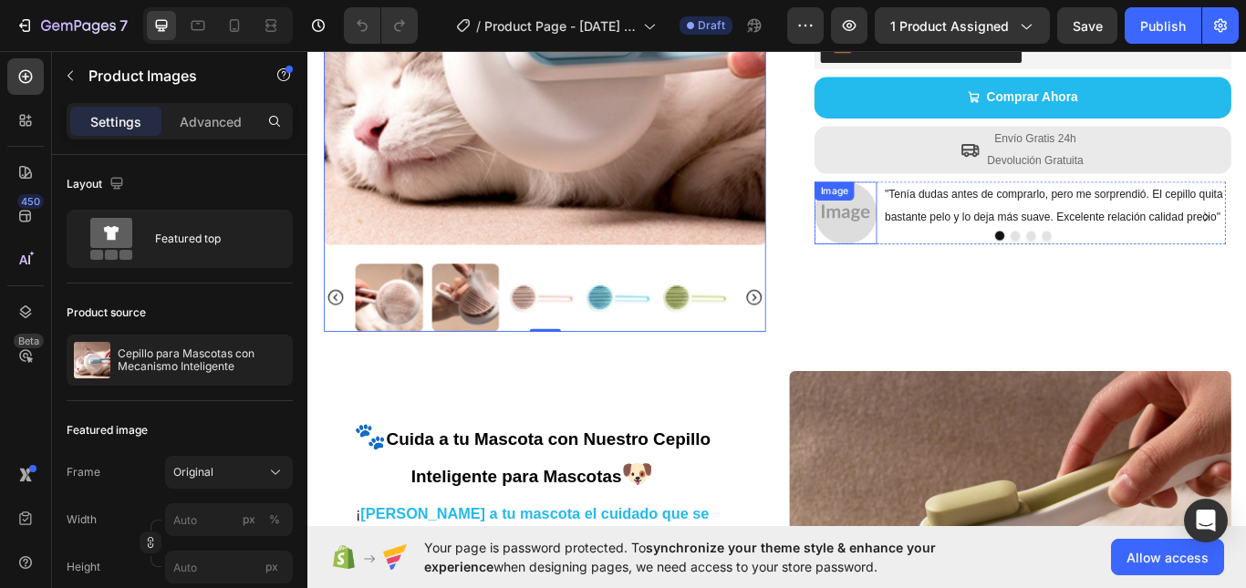
click at [907, 255] on img at bounding box center [933, 240] width 73 height 73
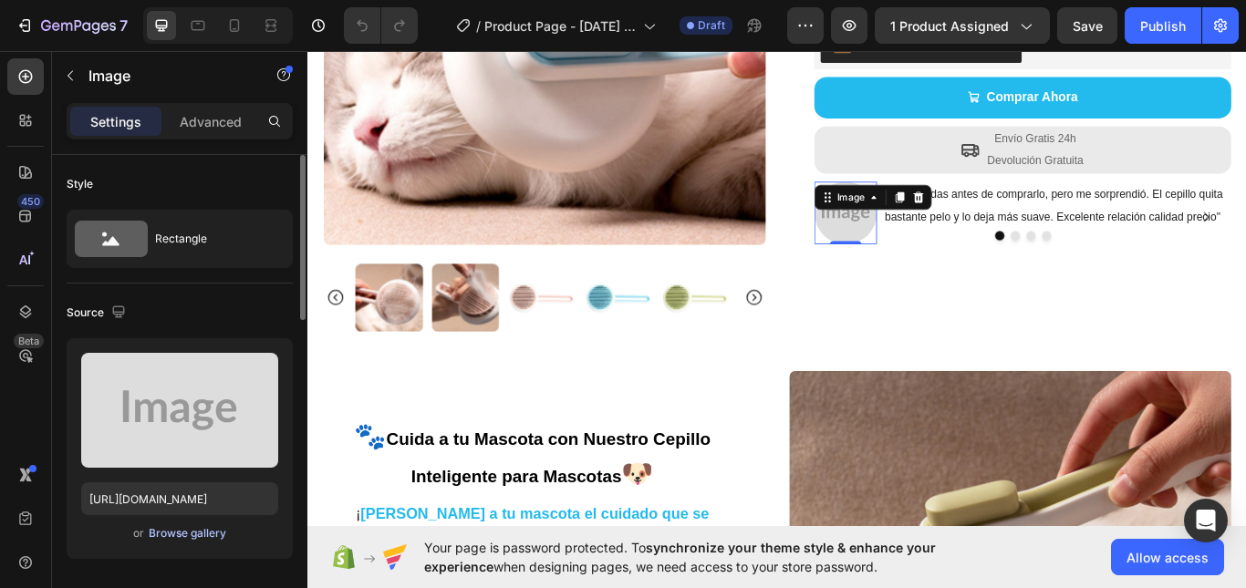
click at [183, 533] on div "Browse gallery" at bounding box center [188, 533] width 78 height 16
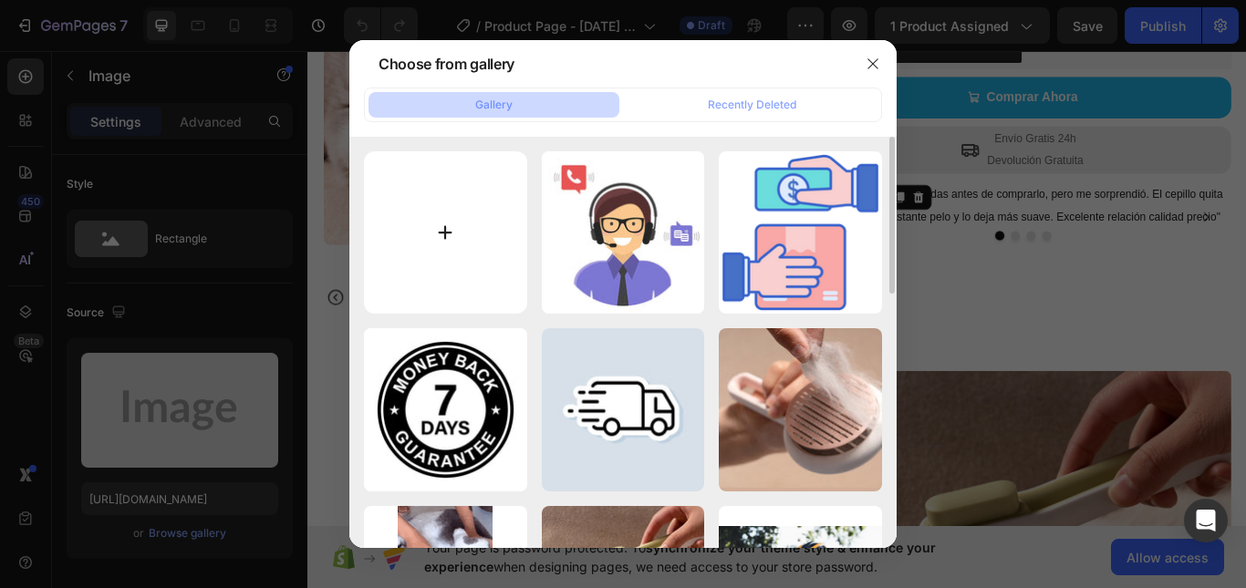
click at [438, 217] on input "file" at bounding box center [445, 232] width 163 height 163
type input "C:\fakepath\ChatGPT Image [DATE], 18_40_33.png"
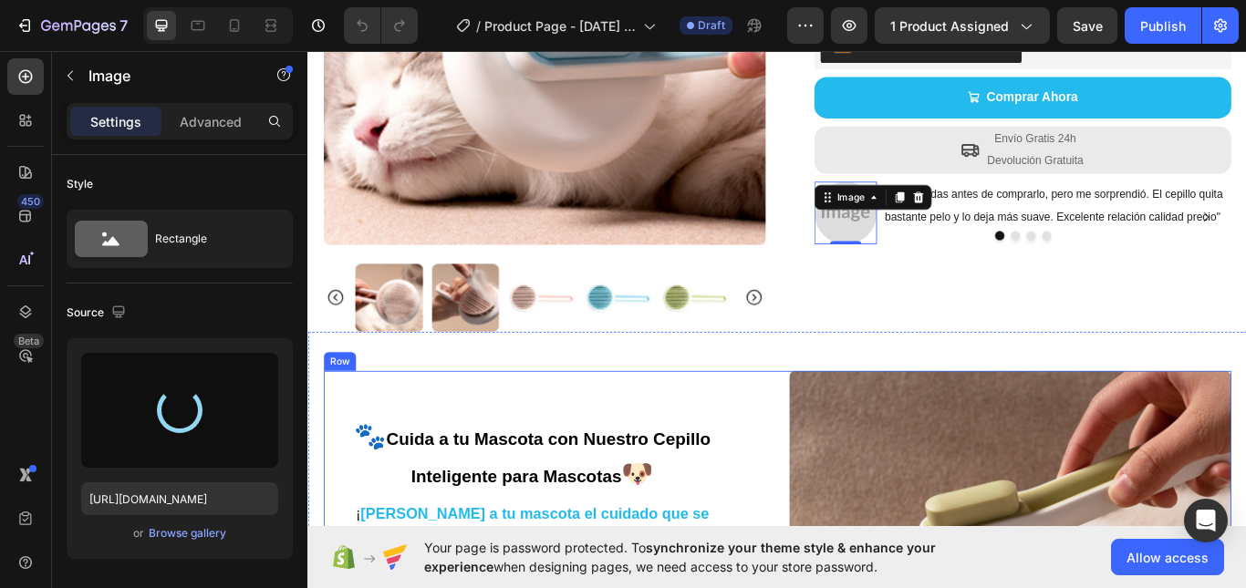
type input "[URL][DOMAIN_NAME]"
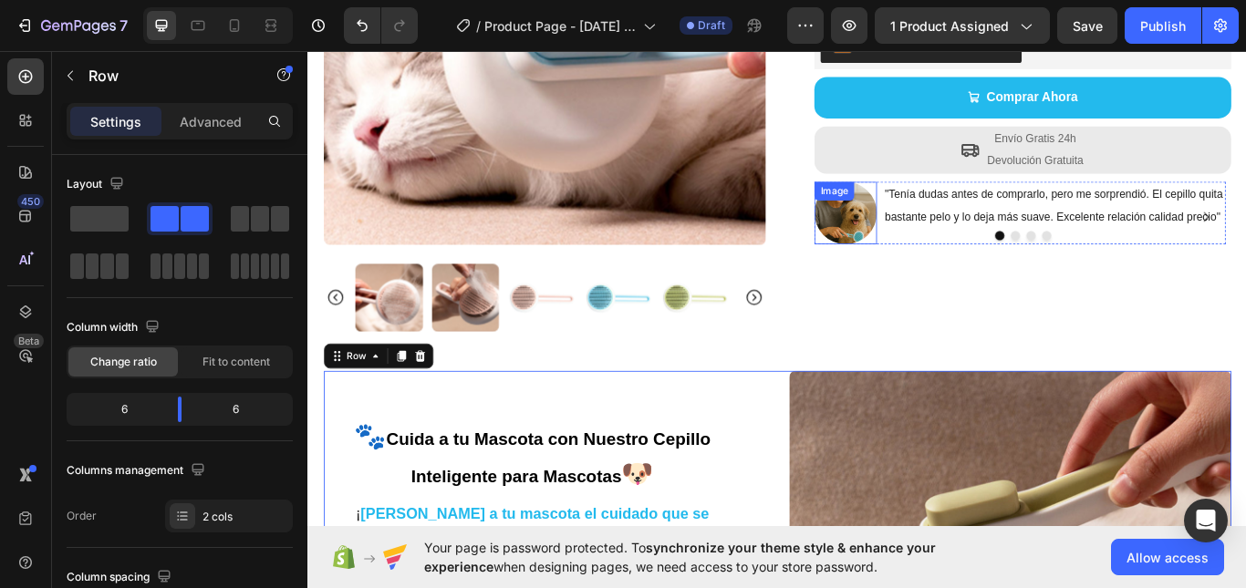
click at [932, 204] on div "Image" at bounding box center [933, 240] width 73 height 73
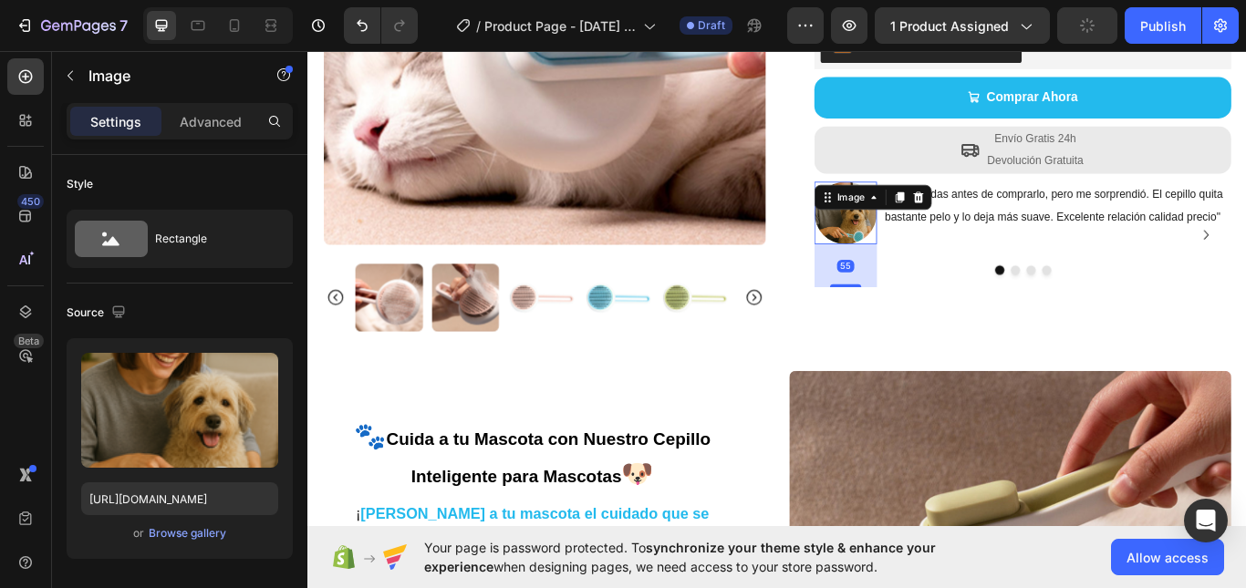
drag, startPoint x: 927, startPoint y: 273, endPoint x: 926, endPoint y: 323, distance: 50.2
click at [926, 324] on div at bounding box center [934, 326] width 36 height 4
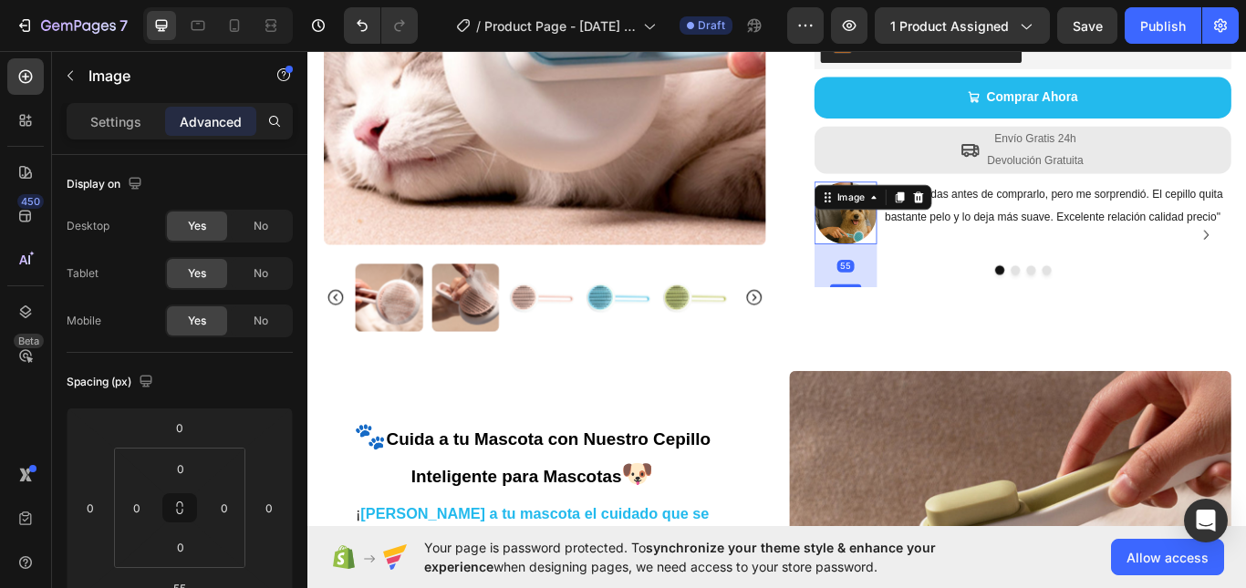
click at [929, 323] on div "55" at bounding box center [933, 302] width 73 height 50
drag, startPoint x: 928, startPoint y: 327, endPoint x: 920, endPoint y: 270, distance: 57.1
click at [920, 270] on div "Image 0 "Tenía dudas antes de comprarlo, pero me sorprendió. El cepillo quita b…" at bounding box center [1140, 245] width 486 height 82
type input "0"
click at [959, 230] on div "Image" at bounding box center [940, 223] width 76 height 22
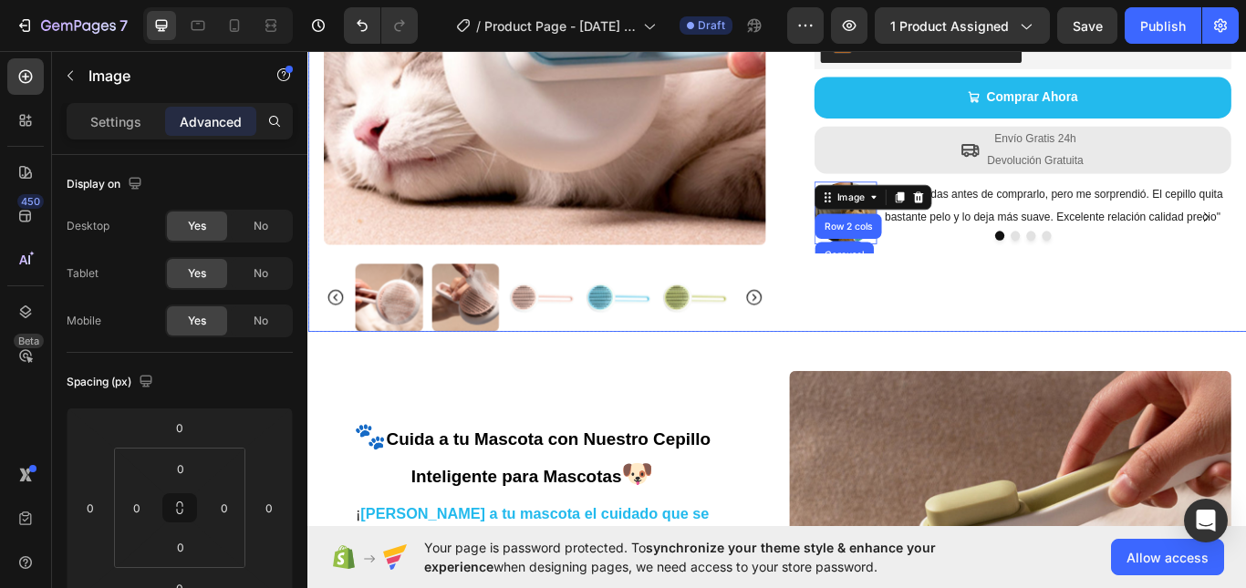
click at [925, 368] on div "Cepillo para Mascotas con Mecanismo Inteligente Product Title Icon Icon Icon Ic…" at bounding box center [1125, 71] width 515 height 617
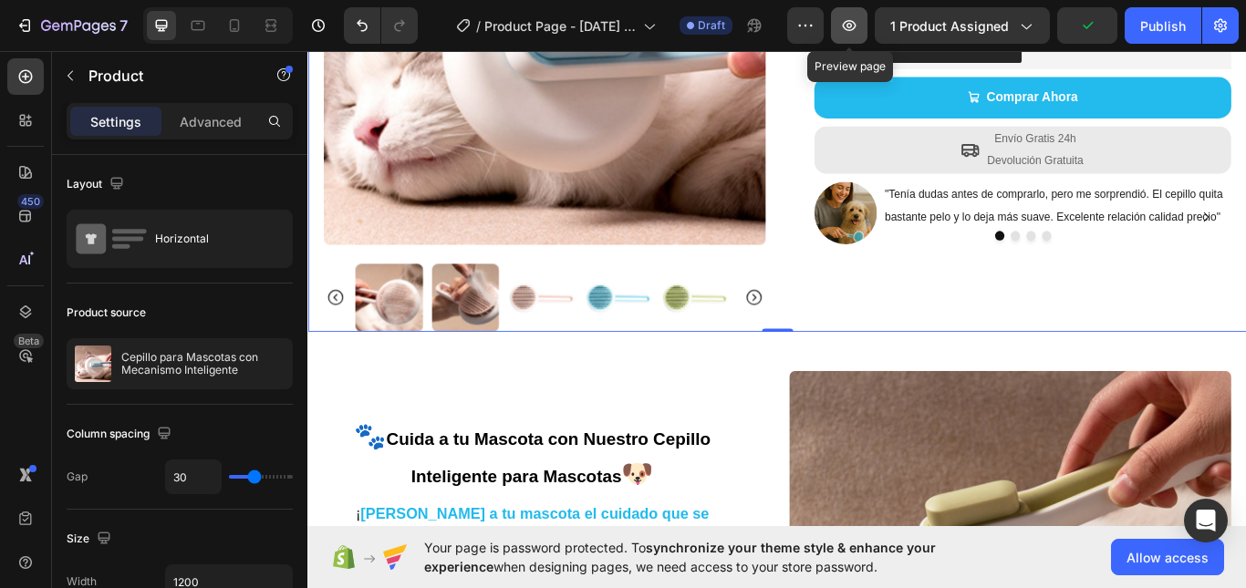
click at [855, 16] on icon "button" at bounding box center [849, 25] width 18 height 18
click at [858, 29] on icon "button" at bounding box center [849, 25] width 18 height 18
click at [941, 238] on img at bounding box center [933, 240] width 73 height 73
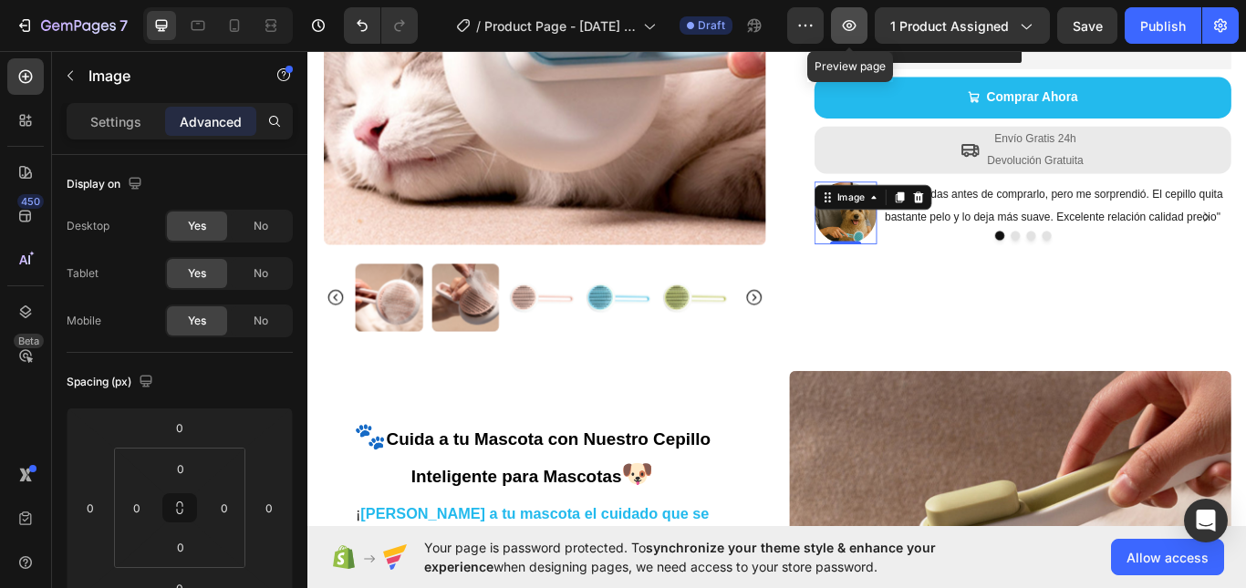
click at [851, 21] on icon "button" at bounding box center [850, 25] width 14 height 11
click at [344, 329] on icon "Carousel Back Arrow" at bounding box center [339, 339] width 22 height 22
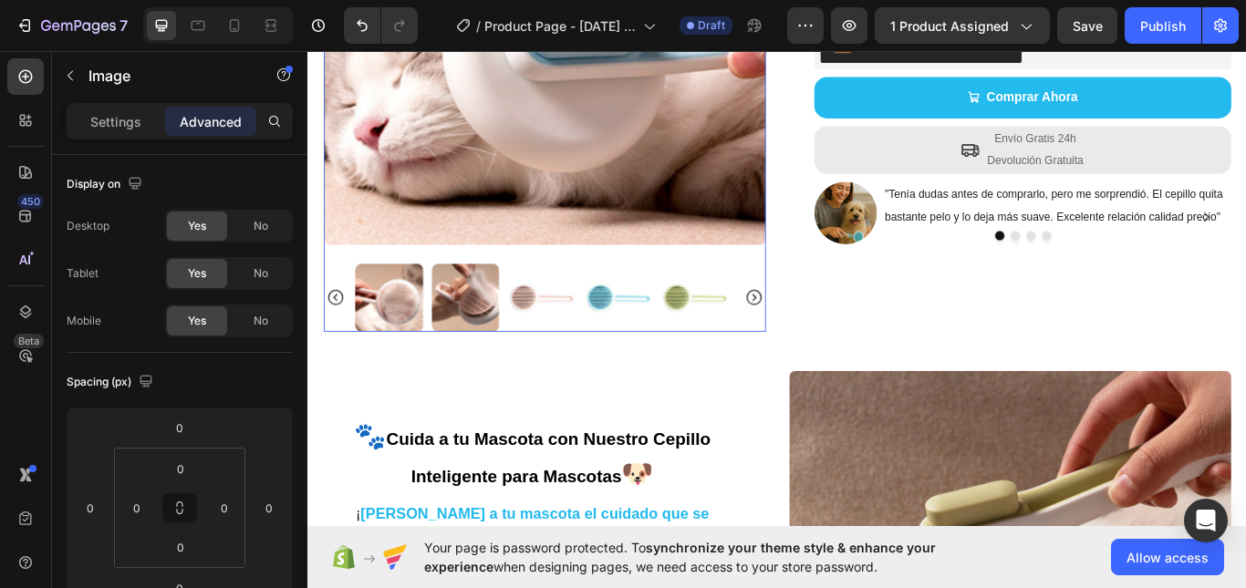
click at [343, 329] on icon "Carousel Back Arrow" at bounding box center [339, 339] width 22 height 22
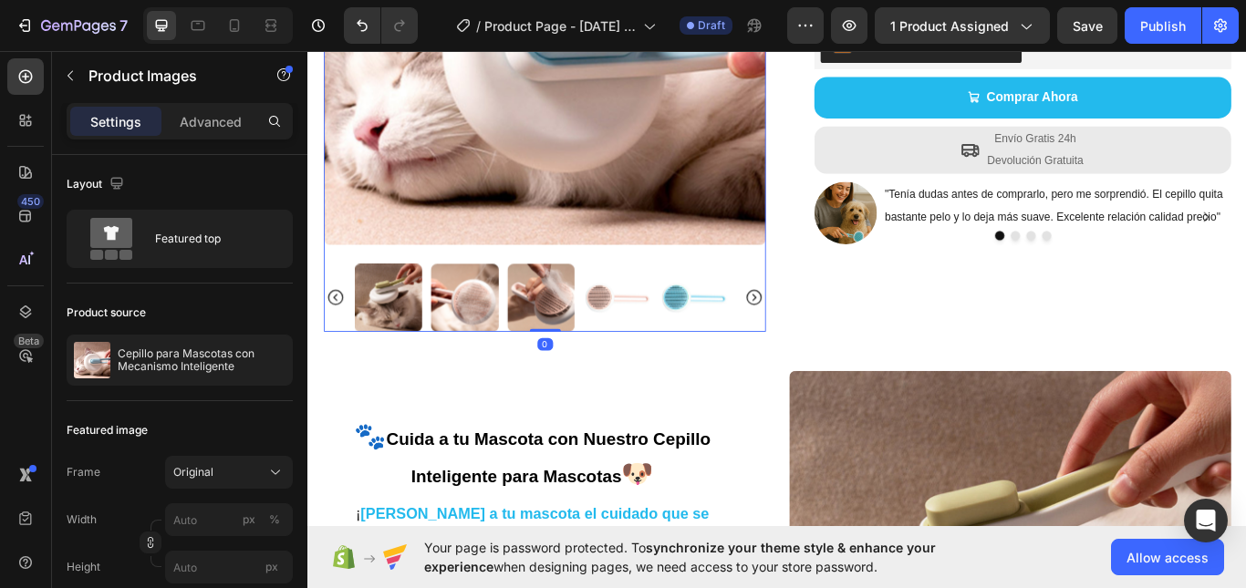
click at [341, 329] on icon "Carousel Back Arrow" at bounding box center [339, 339] width 22 height 22
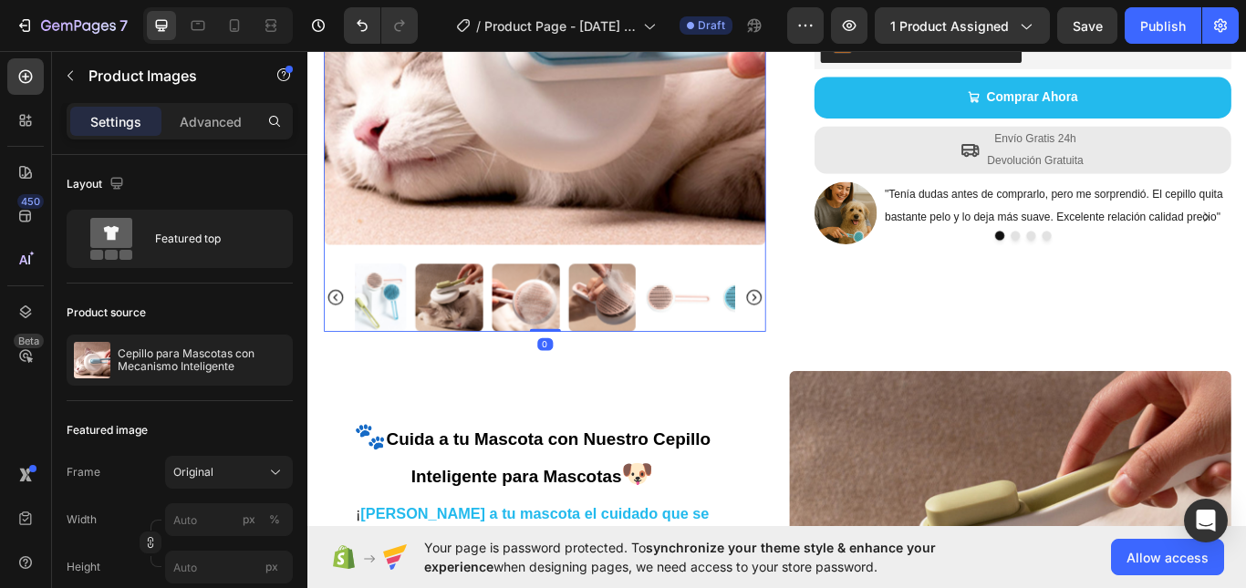
click at [341, 329] on icon "Carousel Back Arrow" at bounding box center [339, 339] width 22 height 22
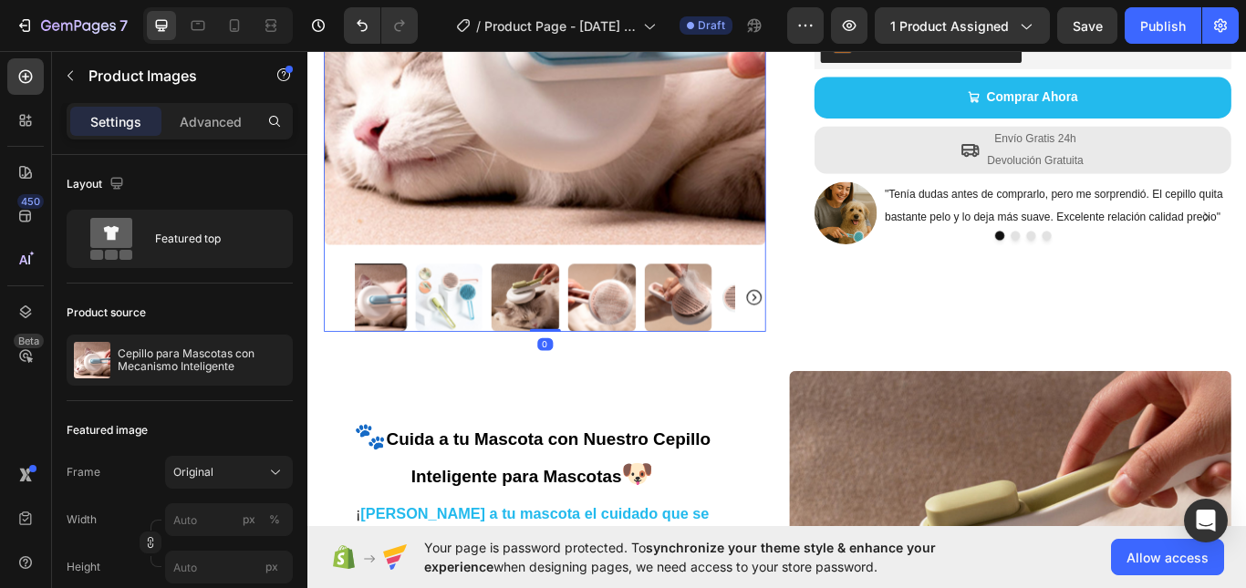
click at [340, 329] on div at bounding box center [583, 339] width 515 height 79
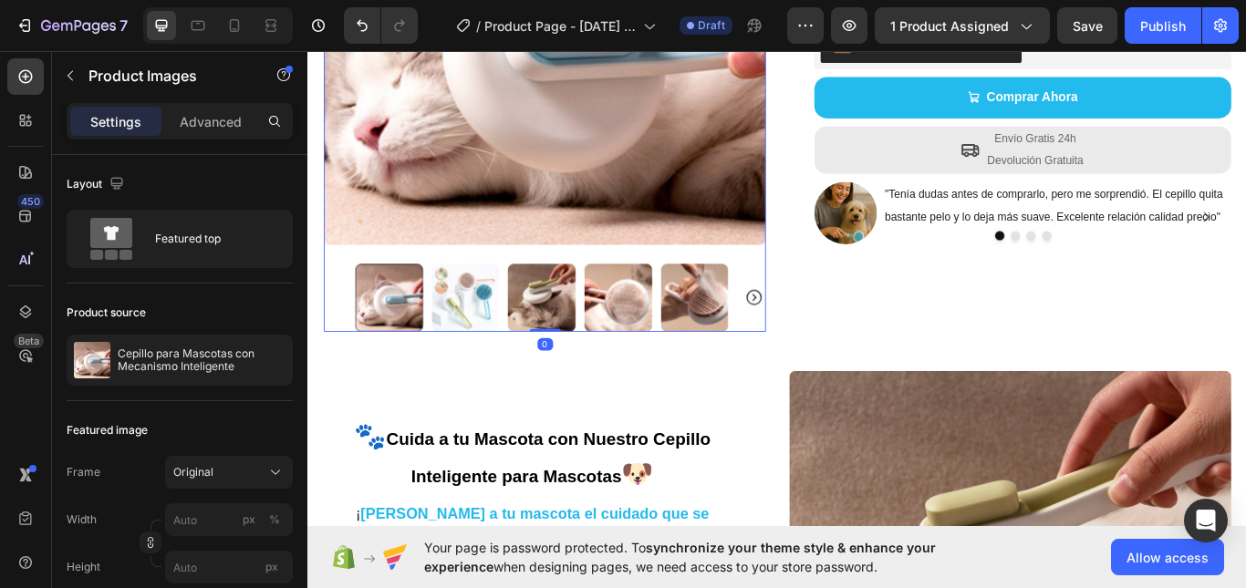
click at [338, 329] on div at bounding box center [583, 339] width 515 height 79
click at [936, 236] on div "Image" at bounding box center [933, 240] width 73 height 73
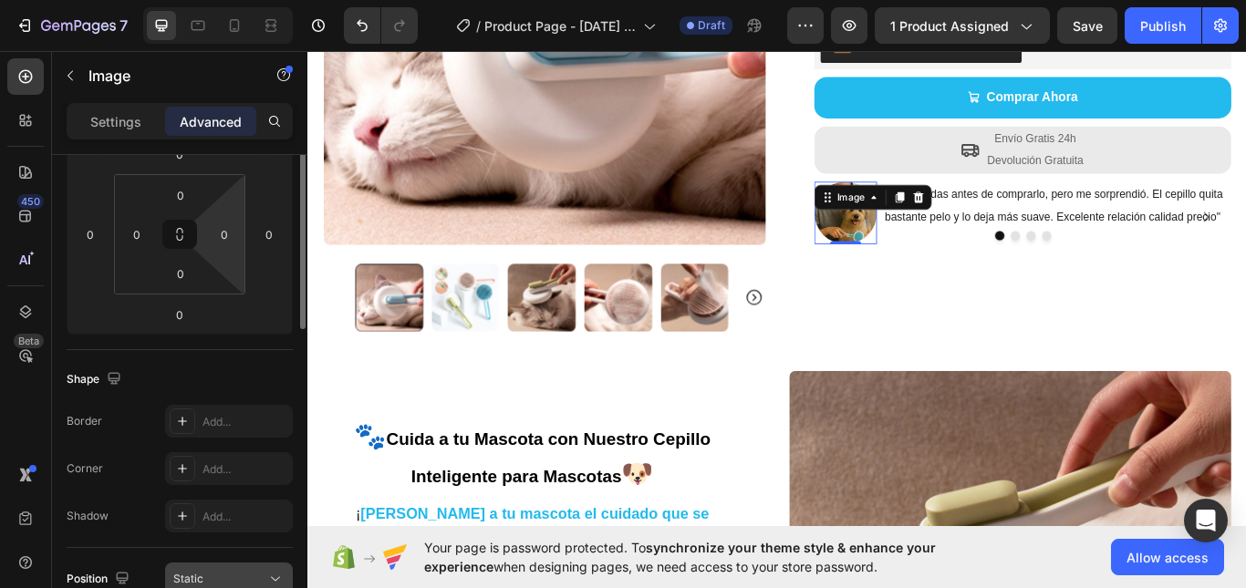
scroll to position [0, 0]
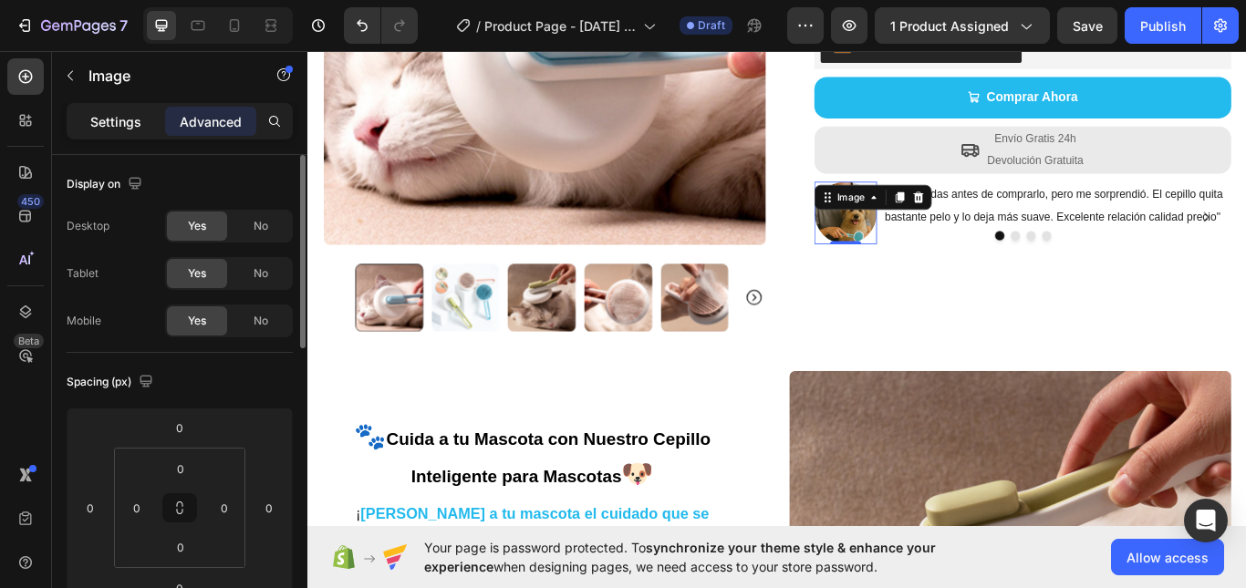
click at [143, 115] on div "Settings" at bounding box center [115, 121] width 91 height 29
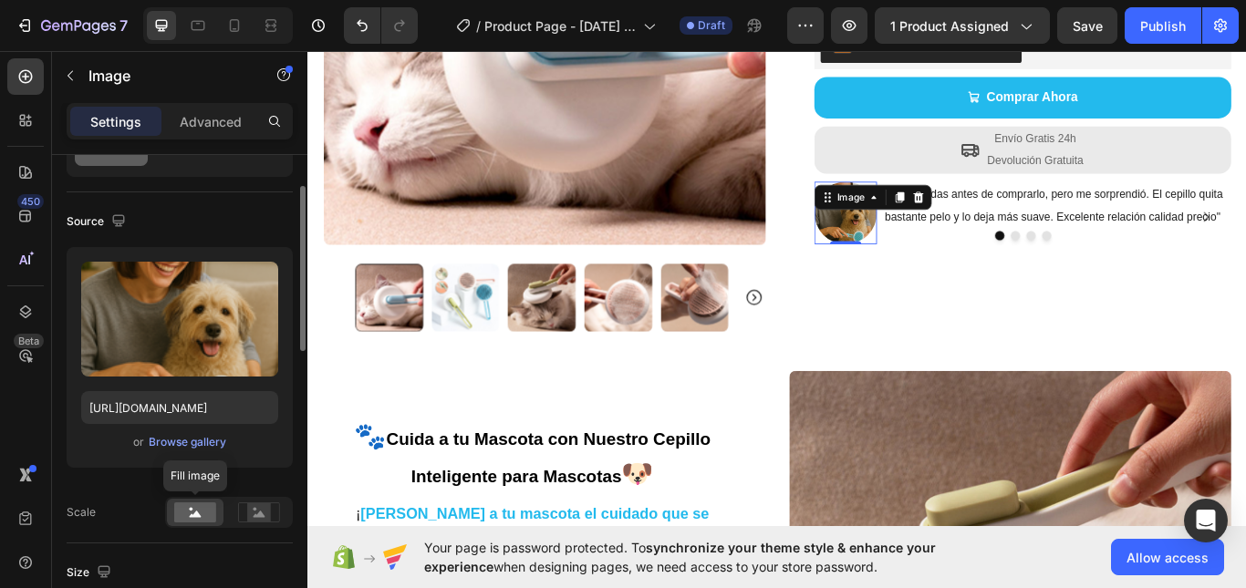
scroll to position [274, 0]
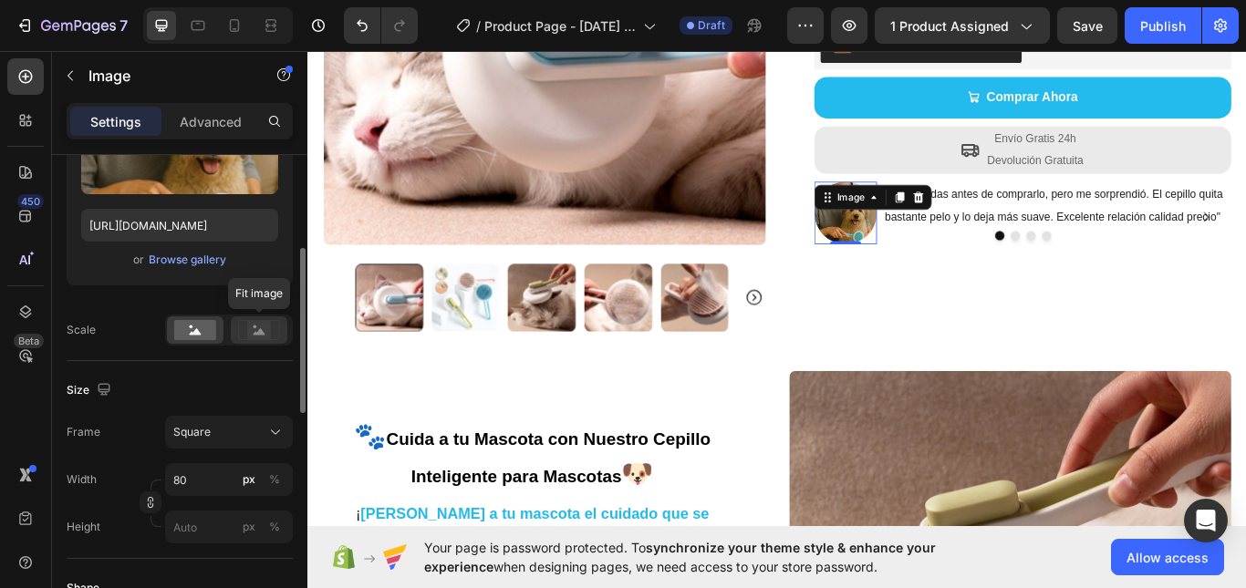
click at [254, 326] on circle at bounding box center [256, 328] width 4 height 4
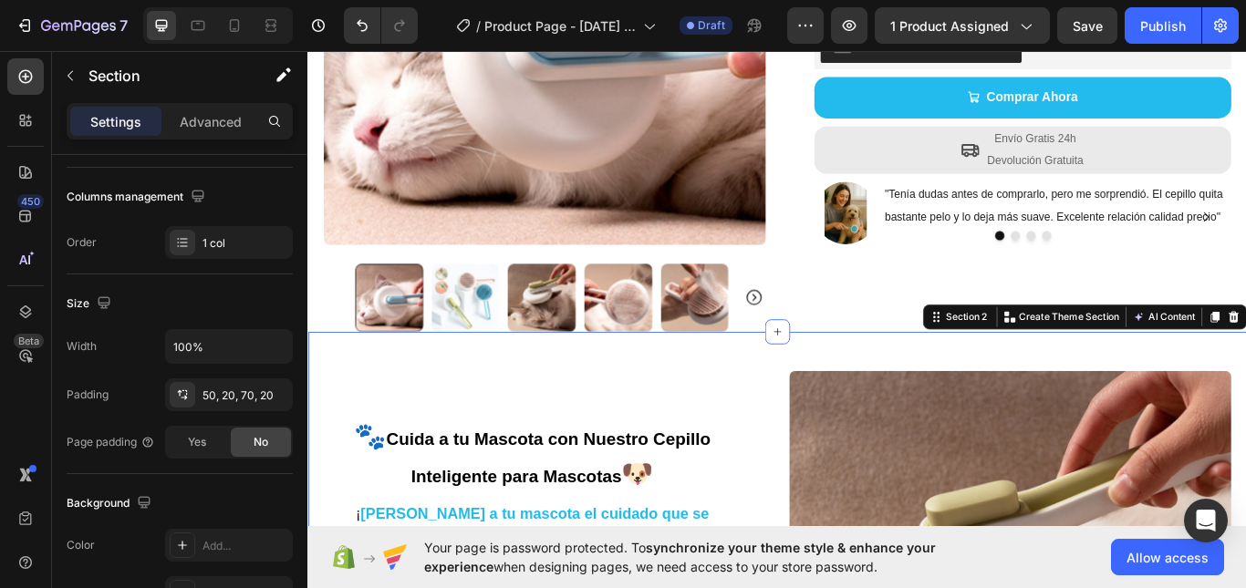
scroll to position [0, 0]
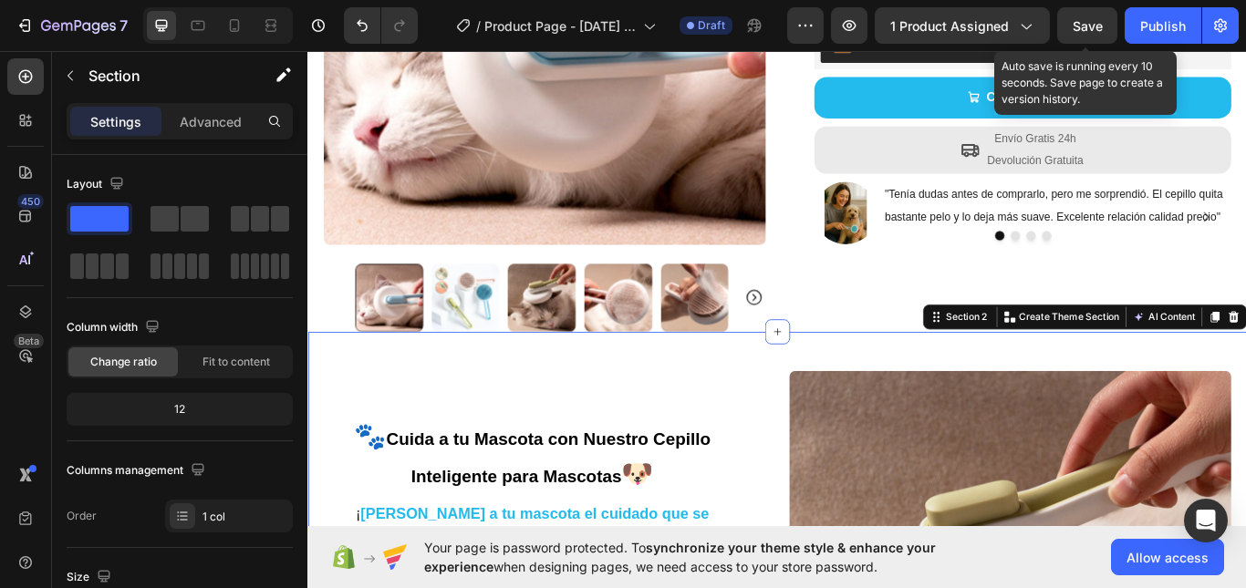
drag, startPoint x: 1105, startPoint y: 41, endPoint x: 1098, endPoint y: 50, distance: 11.7
click at [1104, 41] on button "Save" at bounding box center [1087, 25] width 60 height 36
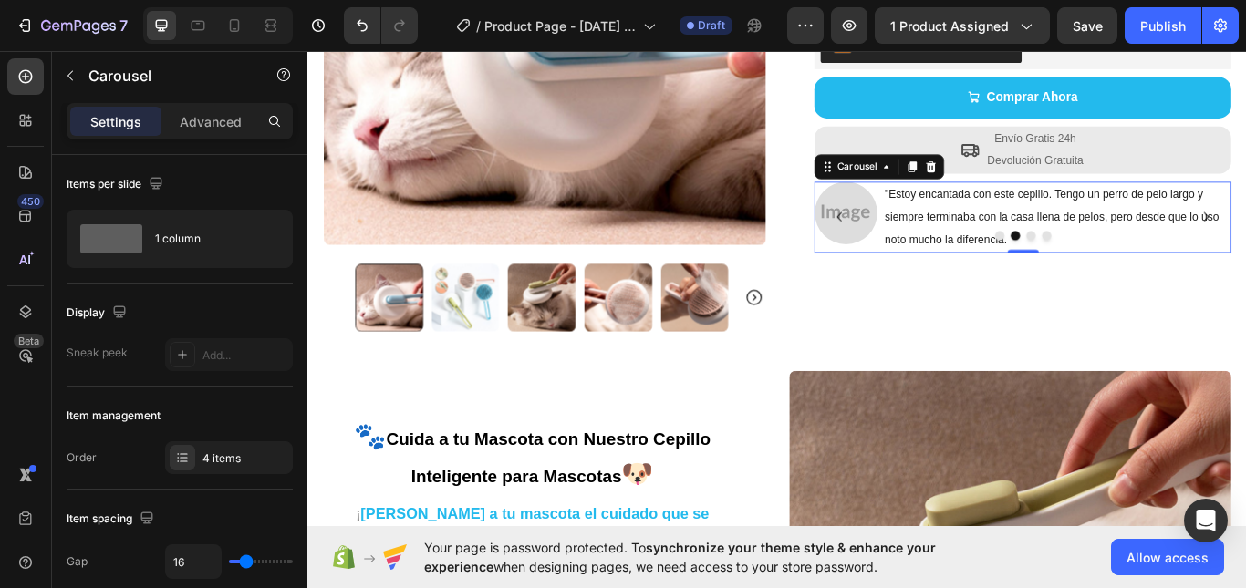
click at [919, 244] on icon "Carousel Back Arrow" at bounding box center [927, 245] width 22 height 22
click at [1073, 223] on span ""Estoy encantada con este cepillo. Tengo un perro de pelo largo y siempre termi…" at bounding box center [1174, 245] width 389 height 67
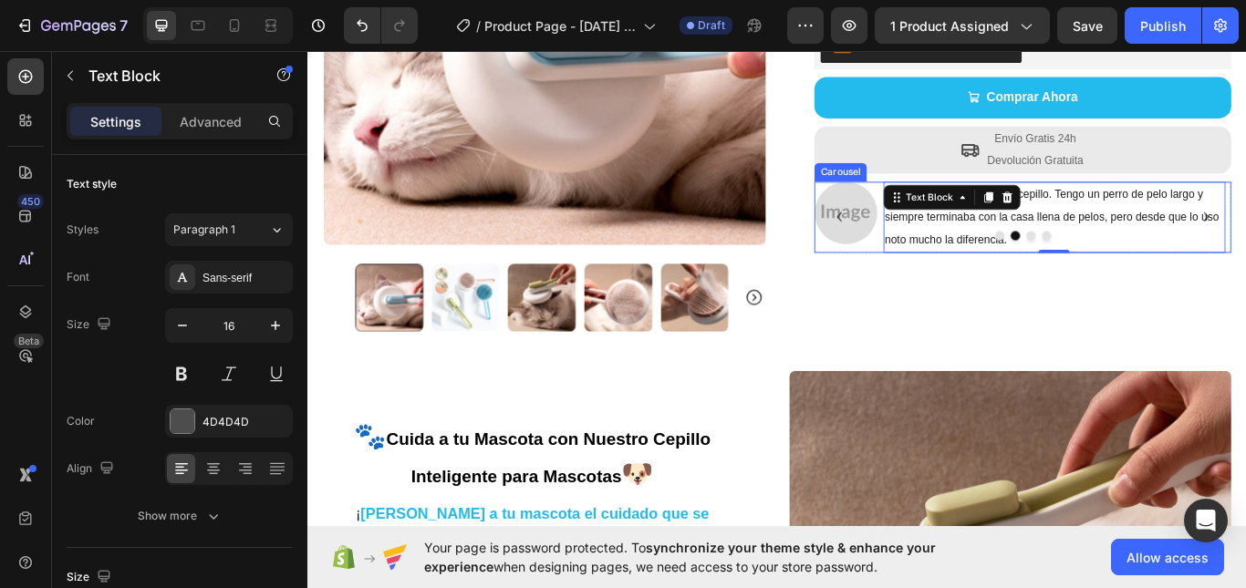
click at [1068, 251] on span ""Estoy encantada con este cepillo. Tengo un perro de pelo largo y siempre termi…" at bounding box center [1174, 245] width 389 height 67
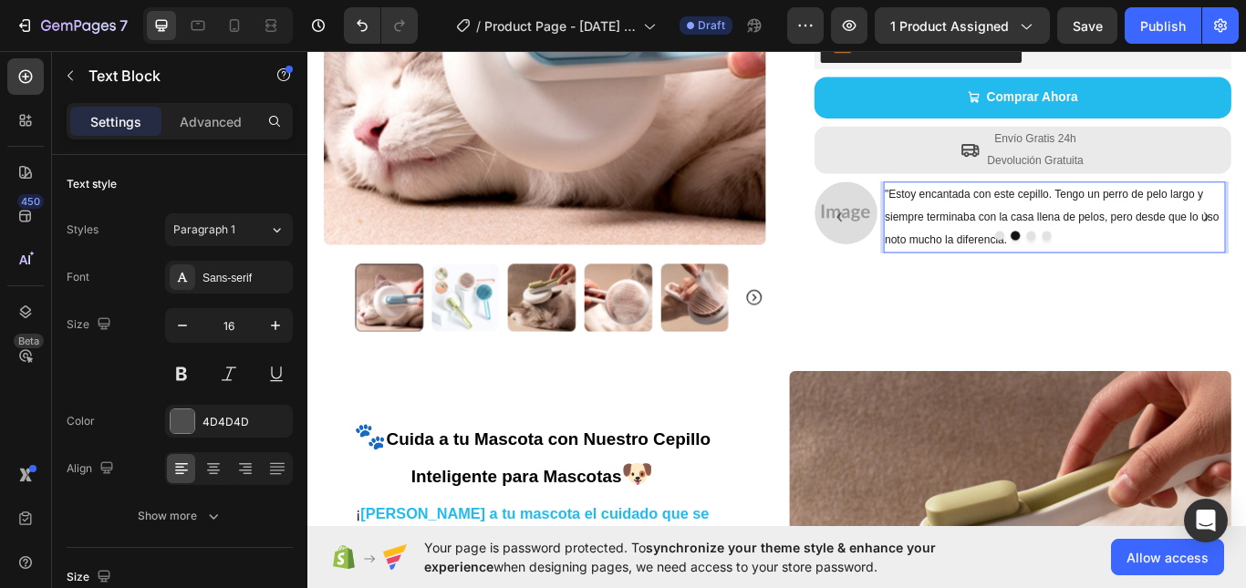
click at [1071, 218] on span ""Estoy encantada con este cepillo. Tengo un perro de pelo largo y siempre termi…" at bounding box center [1174, 245] width 389 height 67
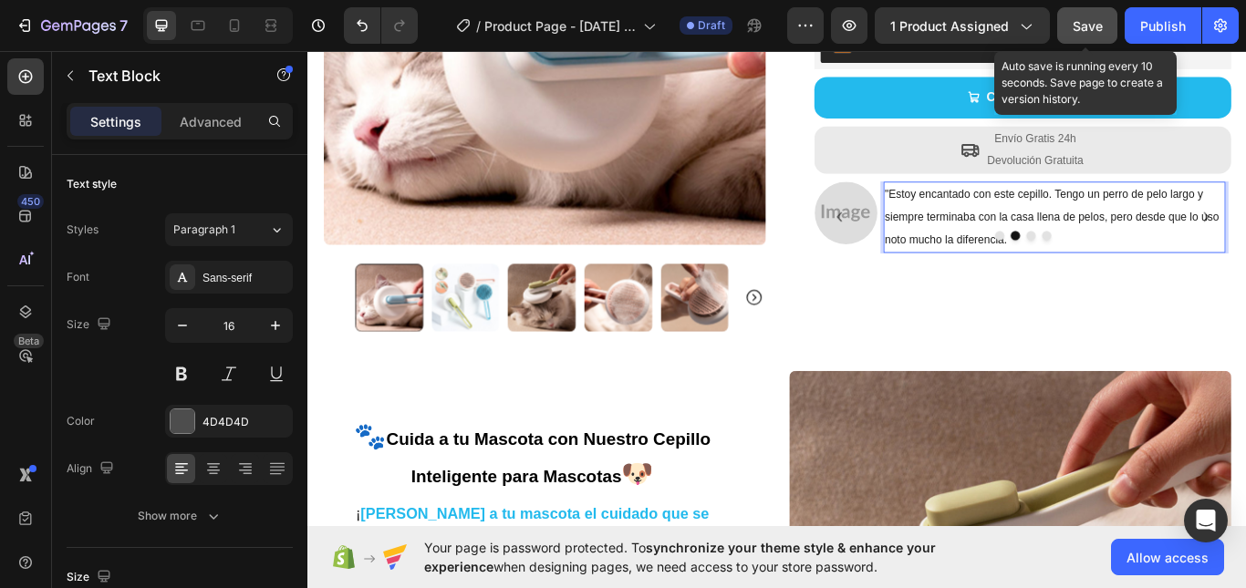
click at [1075, 31] on span "Save" at bounding box center [1088, 26] width 30 height 16
